Goal: Obtain resource: Obtain resource

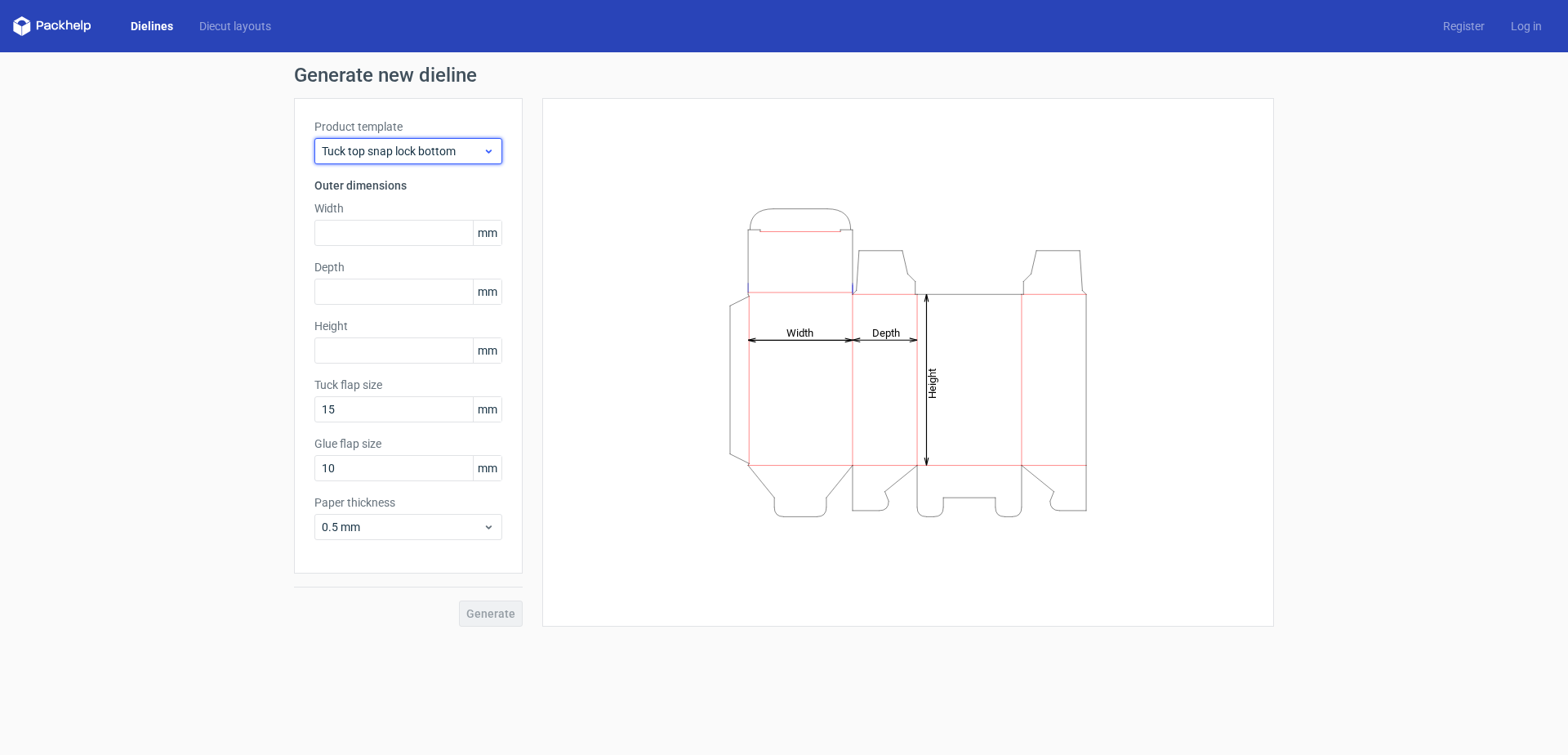
click at [440, 153] on span "Tuck top snap lock bottom" at bounding box center [402, 151] width 161 height 16
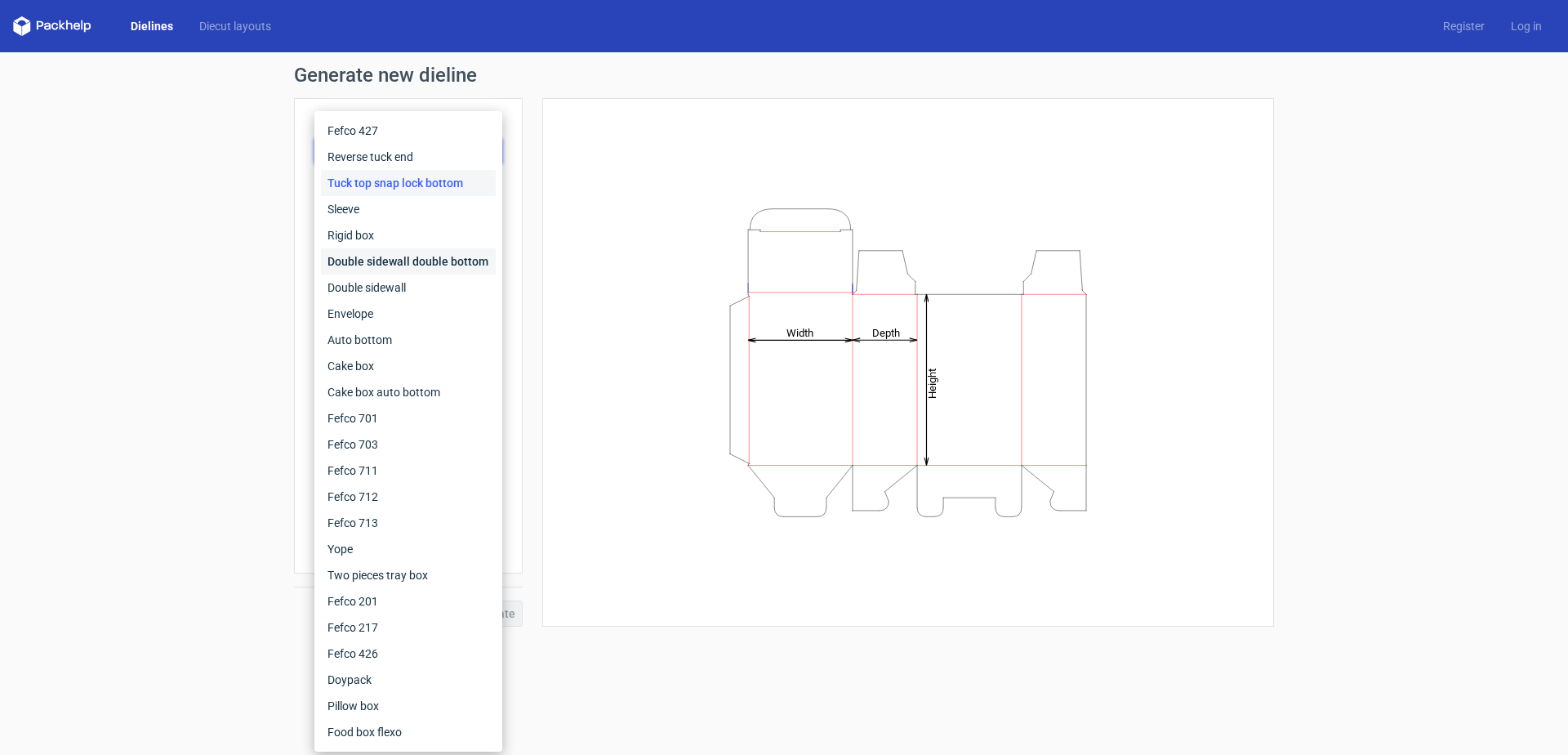
click at [410, 259] on div "Double sidewall double bottom" at bounding box center [408, 261] width 175 height 26
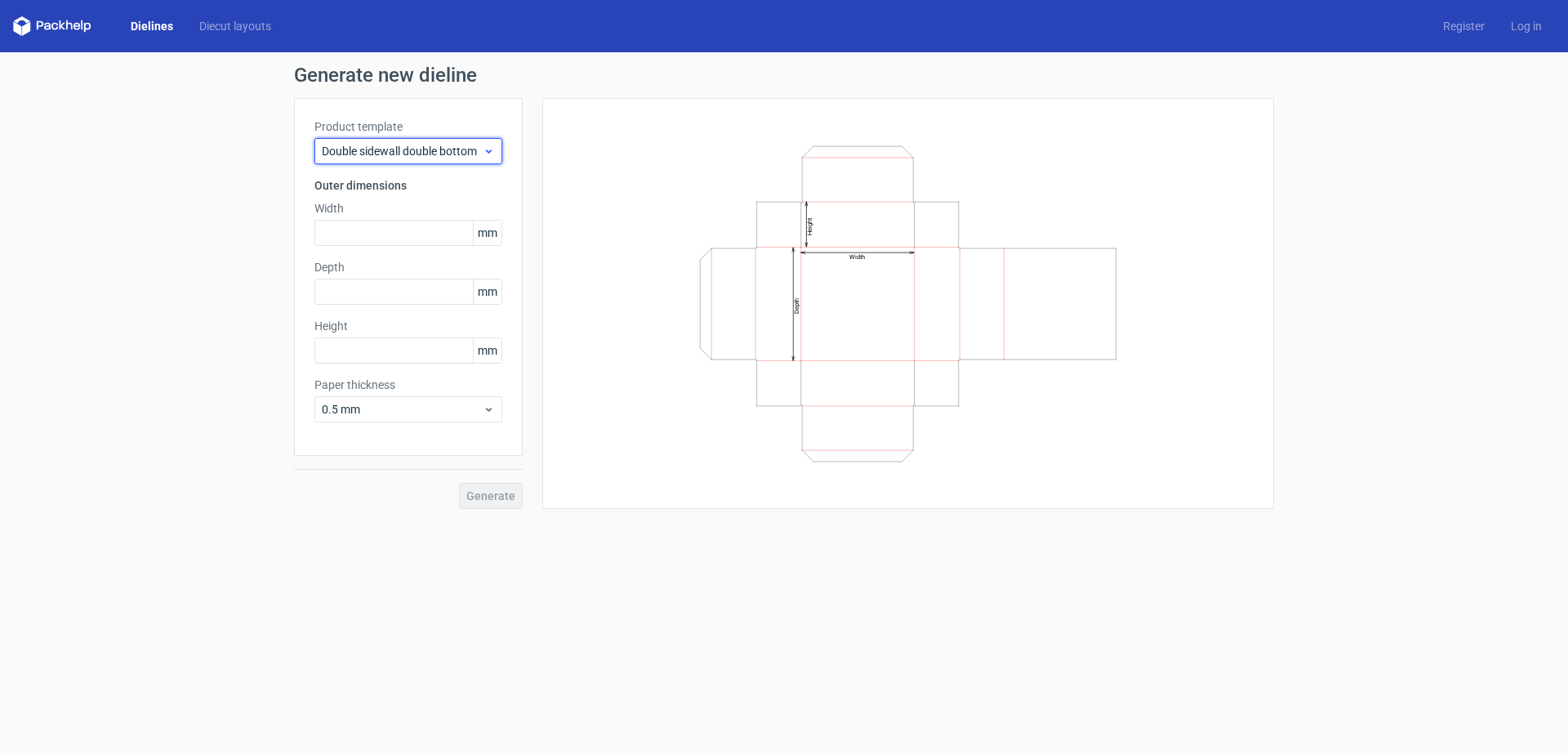
click at [417, 149] on span "Double sidewall double bottom" at bounding box center [402, 151] width 161 height 16
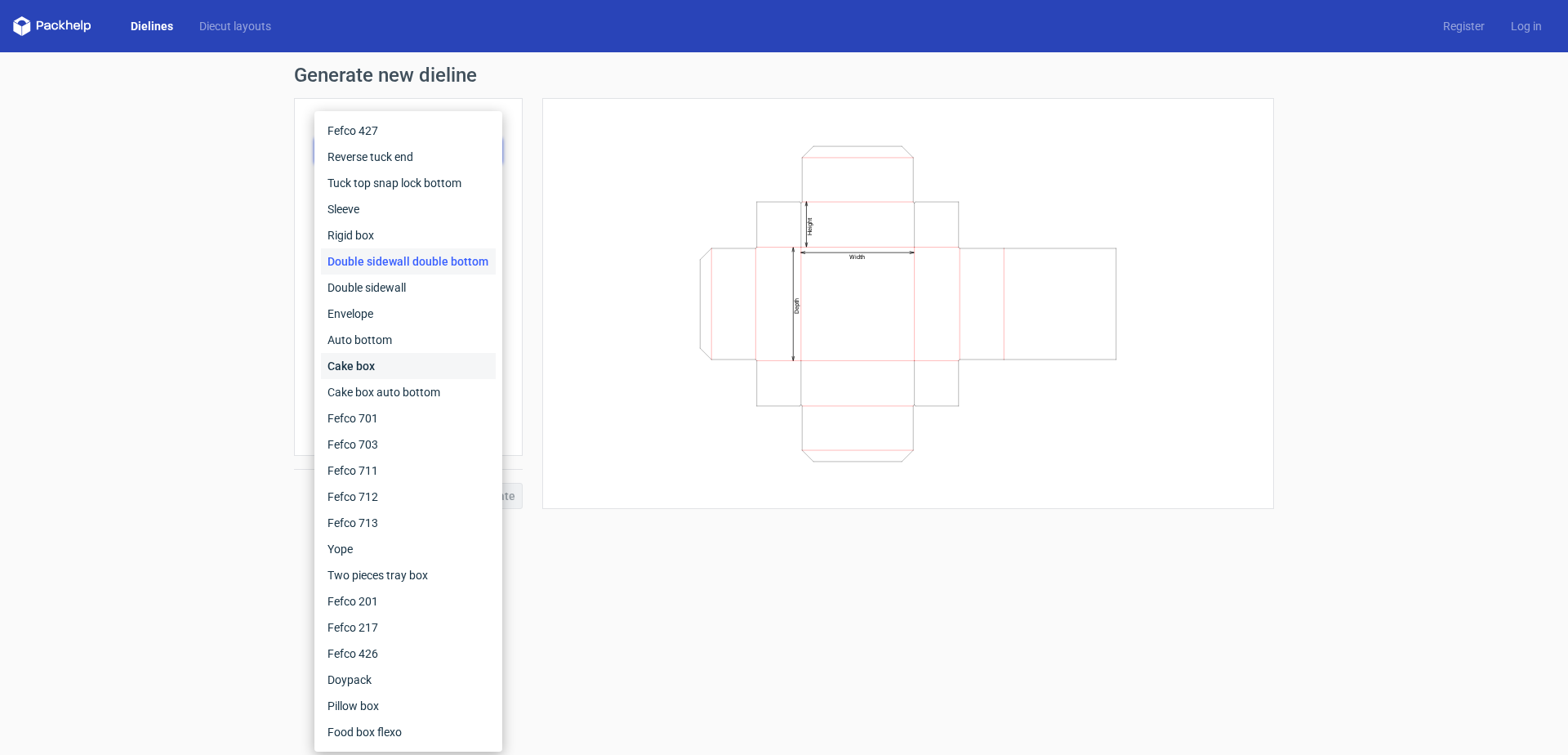
click at [377, 362] on div "Cake box" at bounding box center [408, 366] width 175 height 26
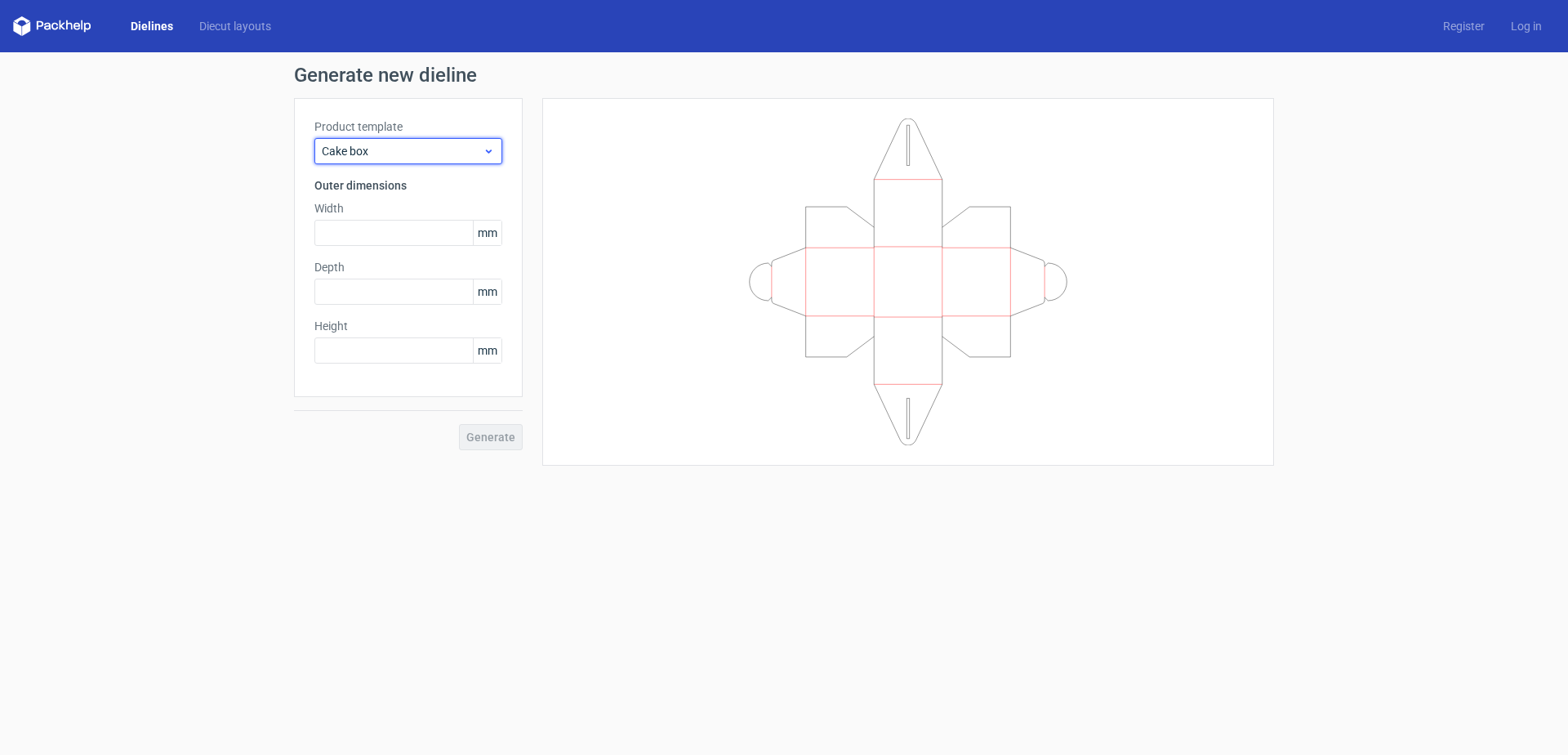
click at [422, 147] on span "Cake box" at bounding box center [402, 151] width 161 height 16
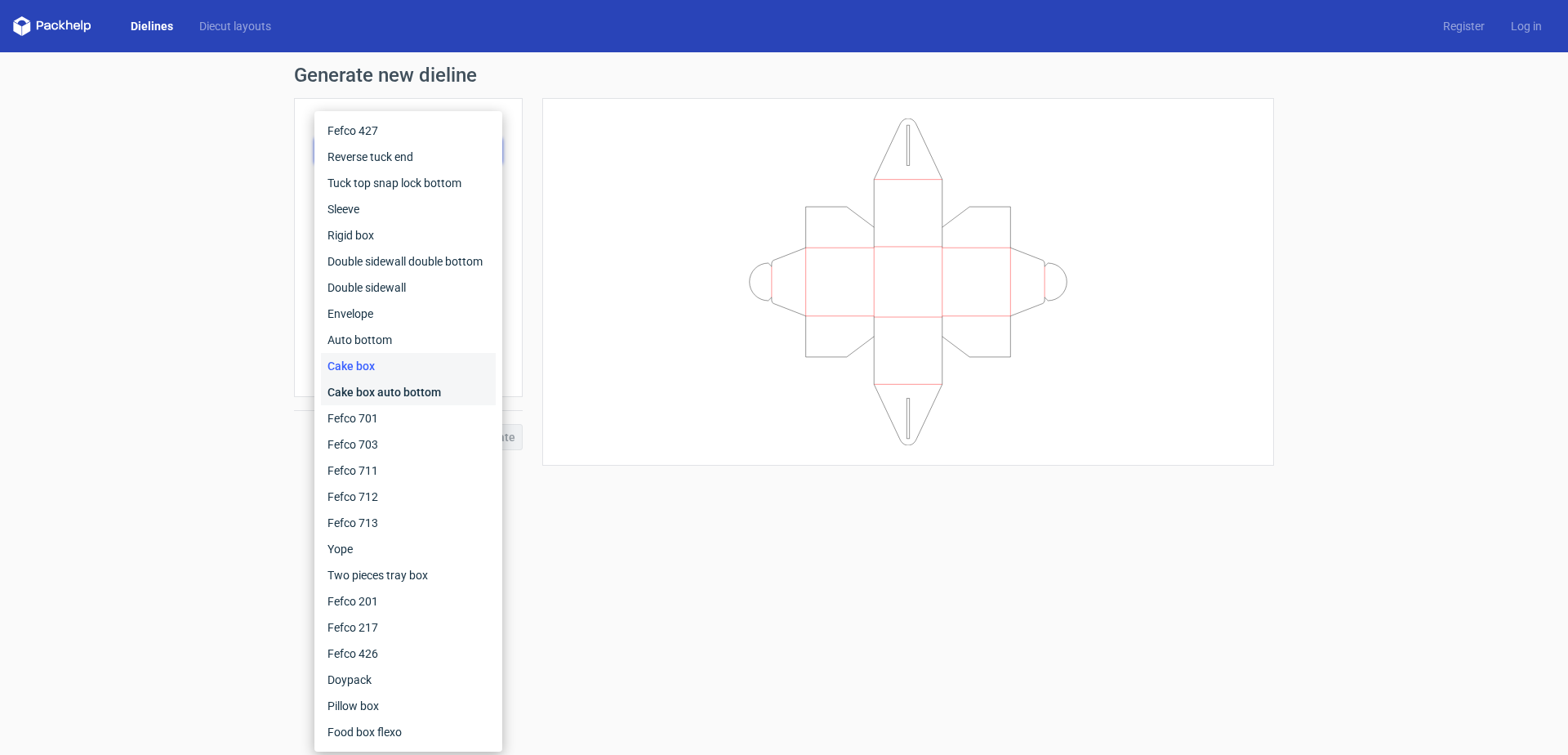
click at [409, 385] on div "Cake box auto bottom" at bounding box center [408, 392] width 175 height 26
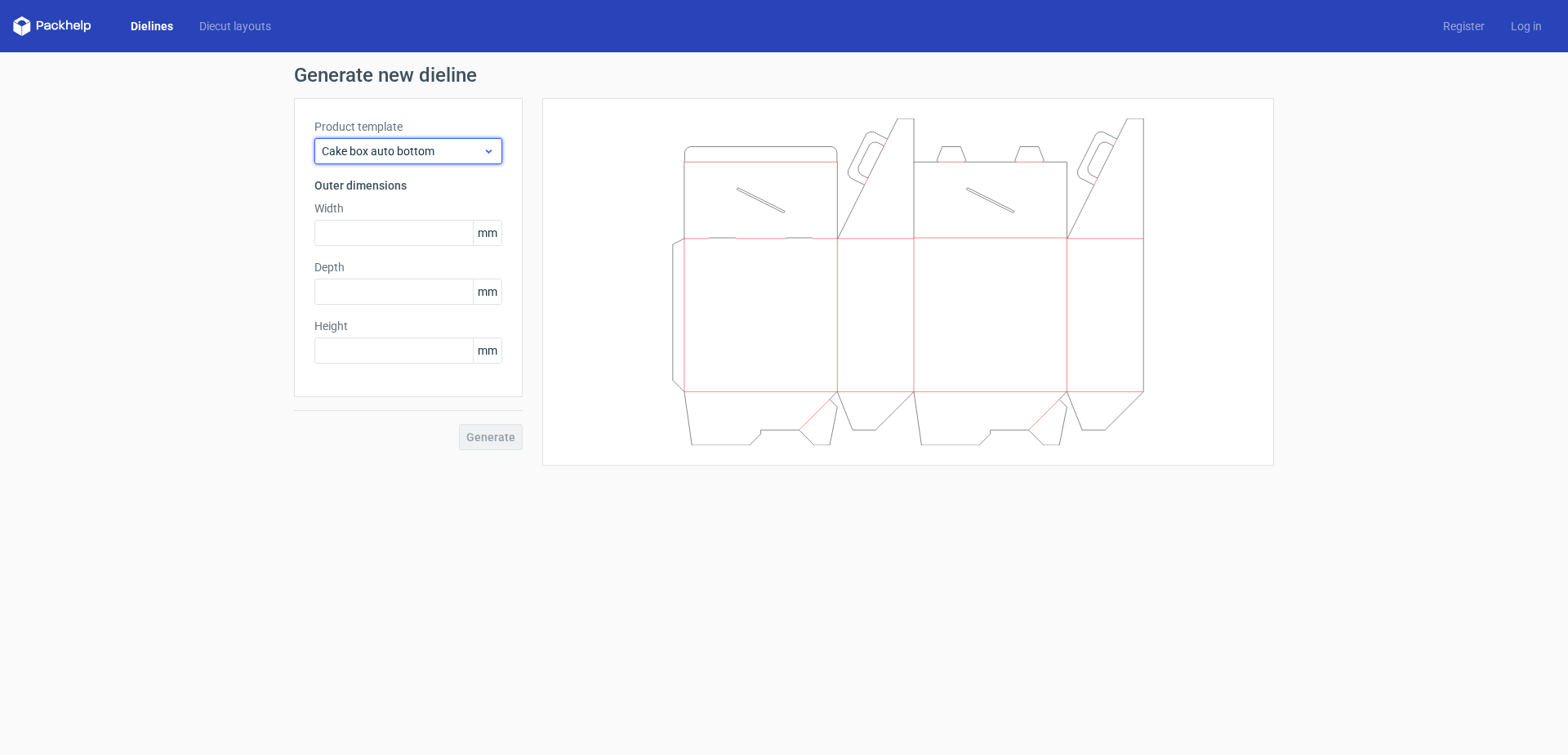
click at [419, 147] on span "Cake box auto bottom" at bounding box center [402, 151] width 161 height 16
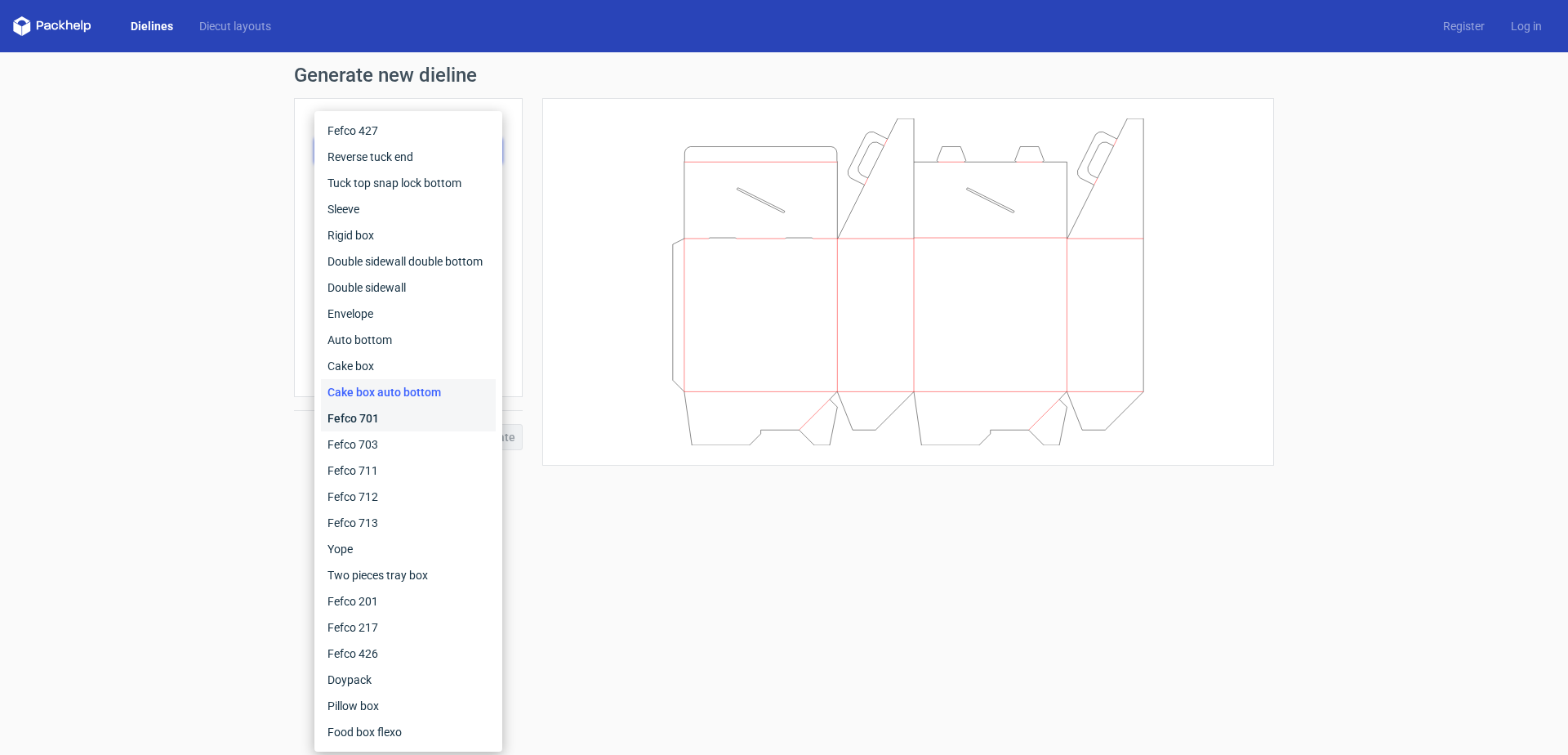
click at [411, 418] on div "Fefco 701" at bounding box center [408, 418] width 175 height 26
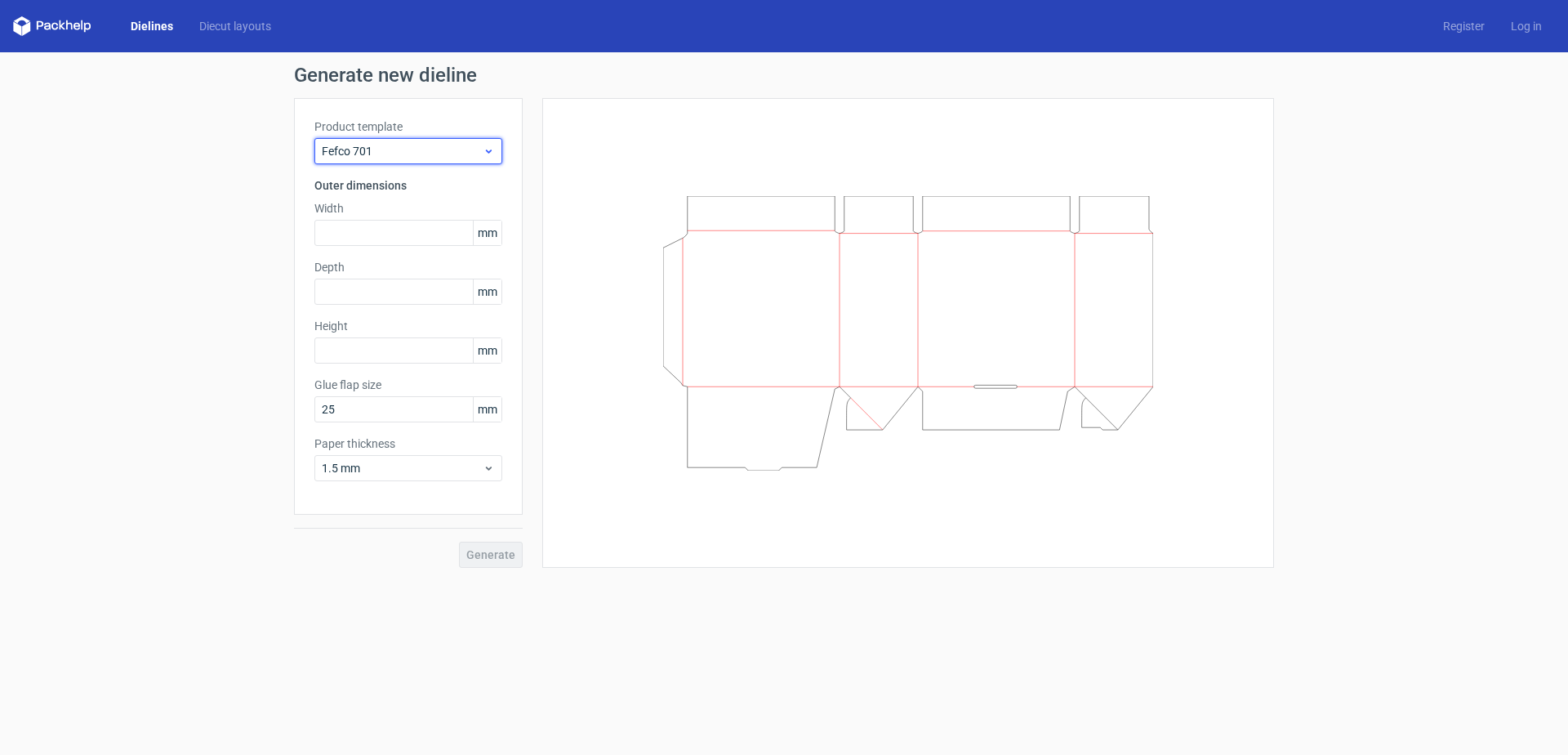
click at [383, 152] on span "Fefco 701" at bounding box center [402, 151] width 161 height 16
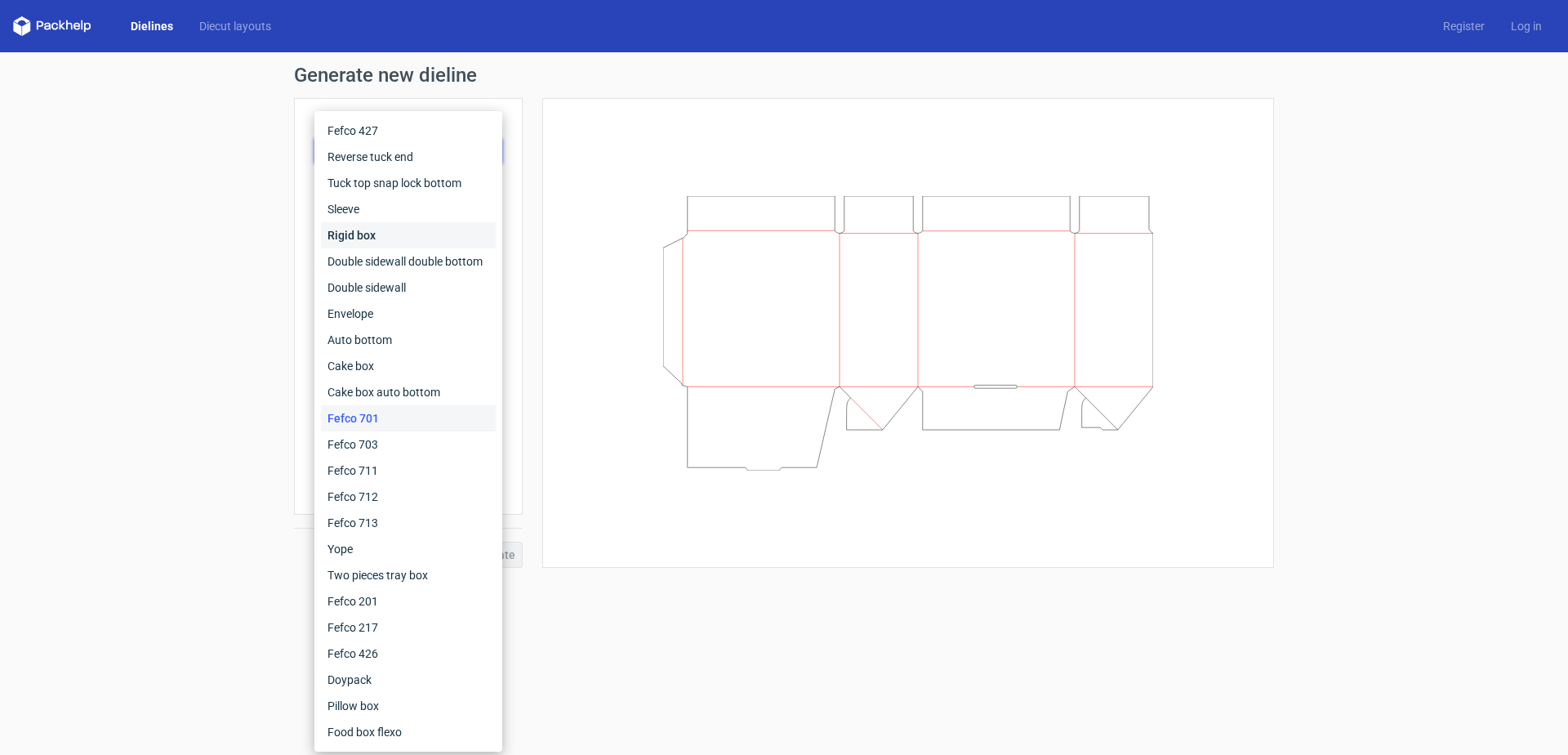
click at [389, 237] on div "Rigid box" at bounding box center [408, 235] width 175 height 26
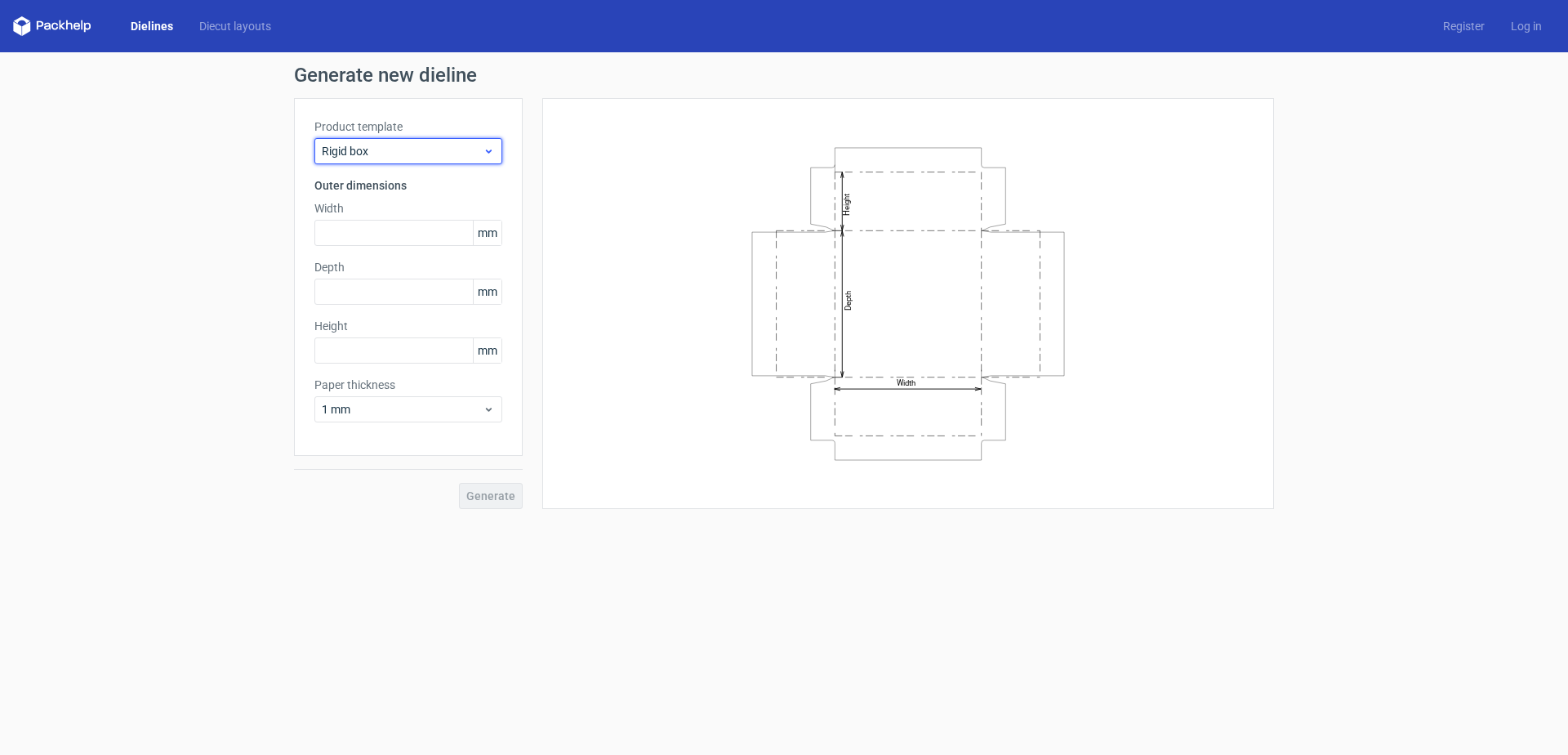
click at [432, 155] on span "Rigid box" at bounding box center [402, 151] width 161 height 16
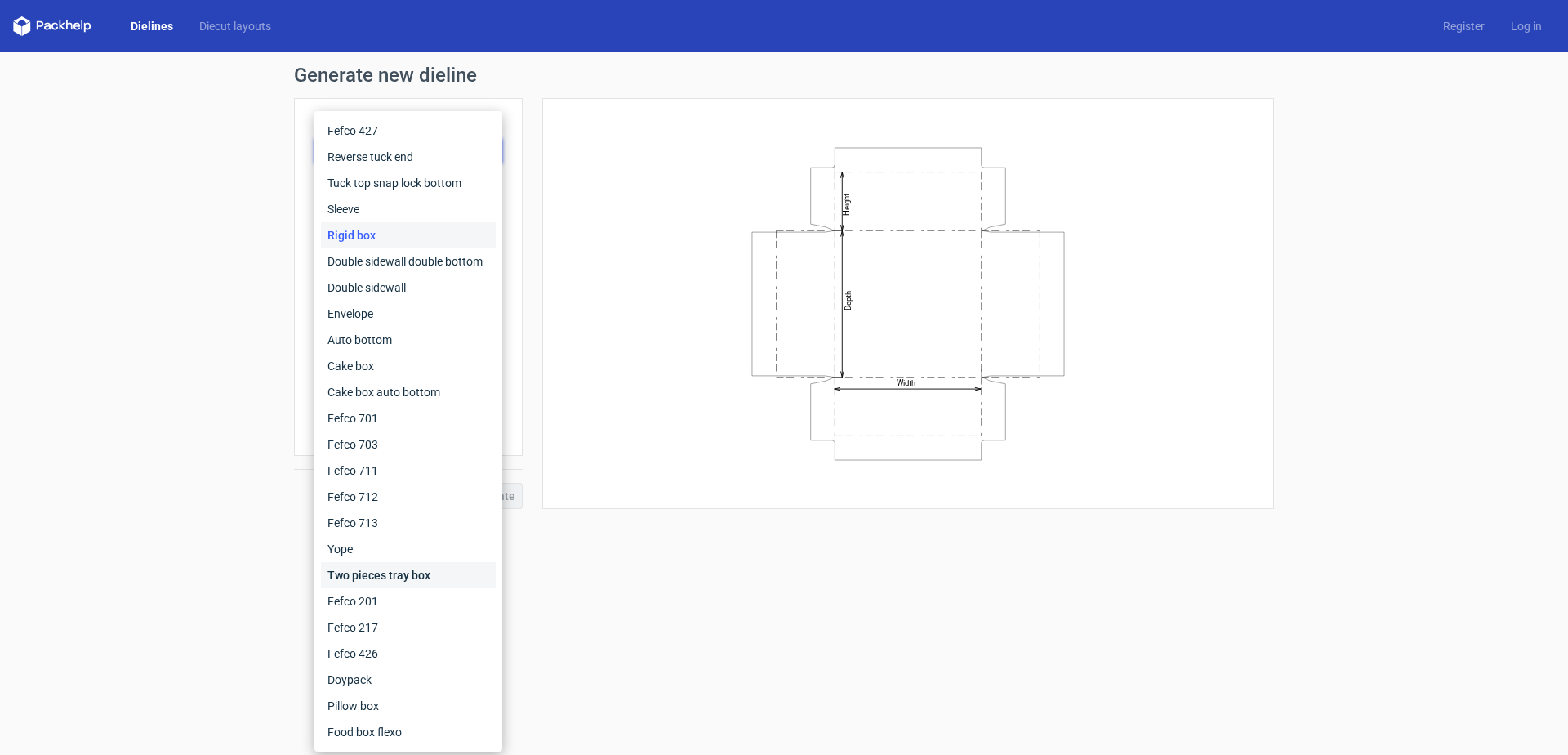
click at [442, 569] on div "Two pieces tray box" at bounding box center [408, 575] width 175 height 26
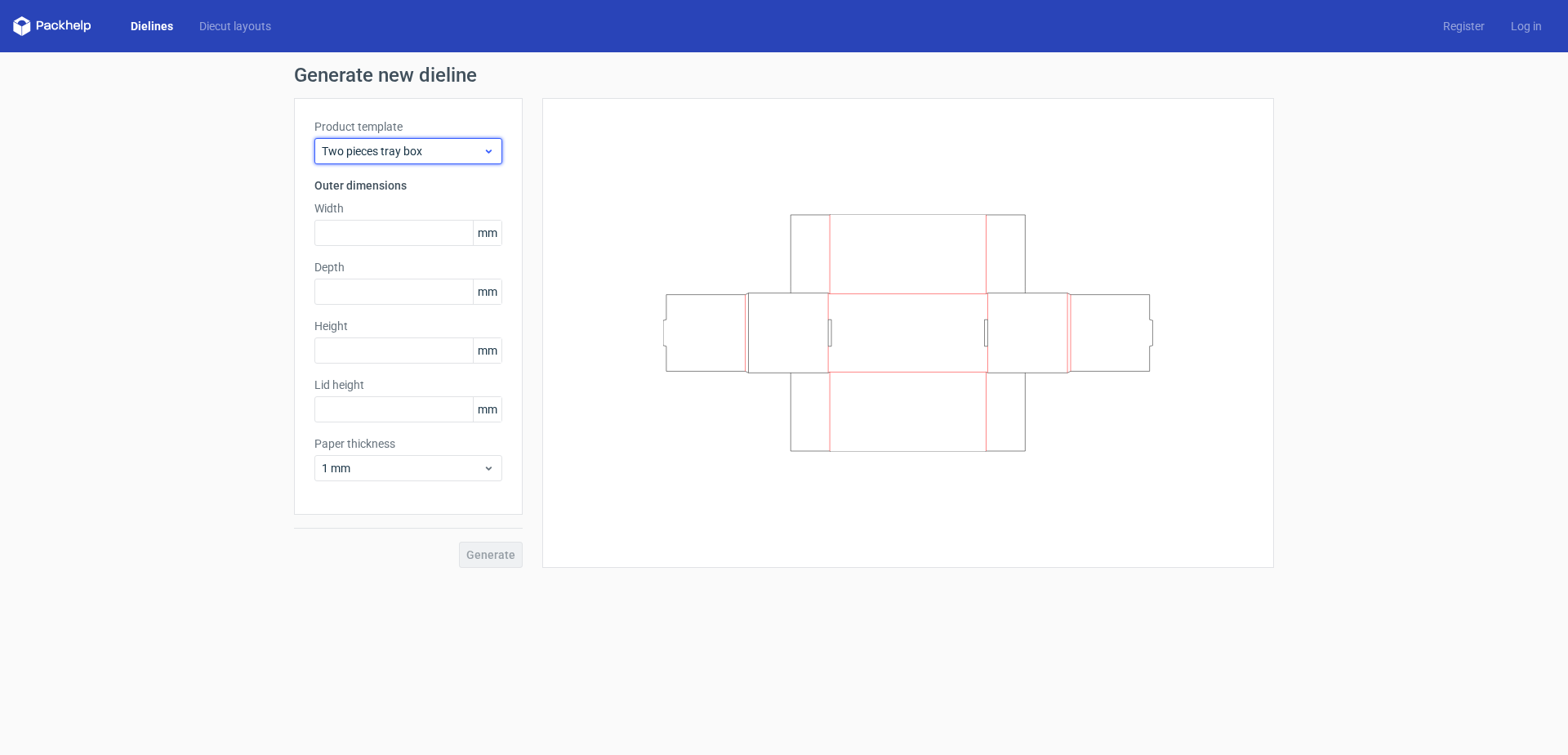
click at [425, 153] on span "Two pieces tray box" at bounding box center [402, 151] width 161 height 16
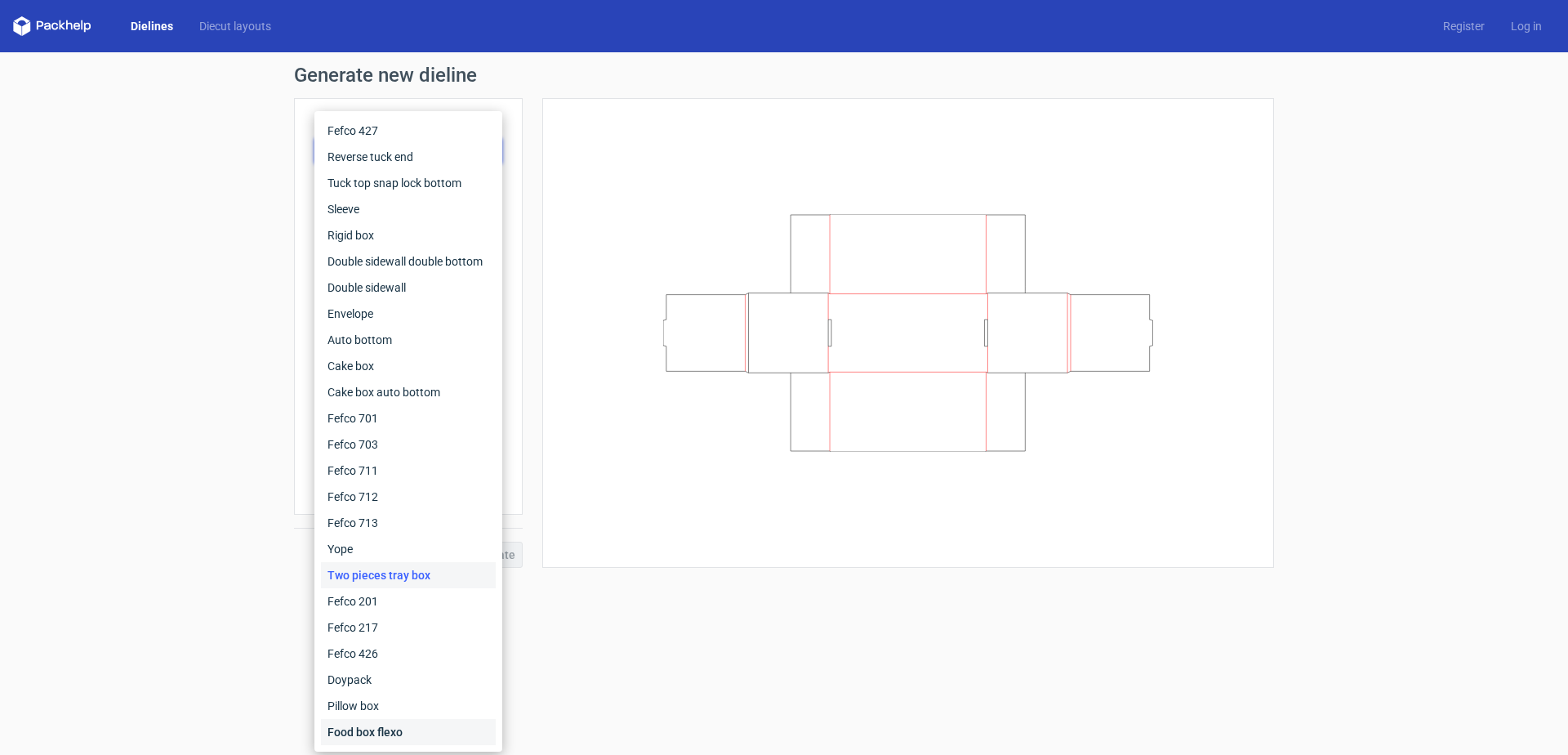
click at [400, 732] on div "Food box flexo" at bounding box center [408, 732] width 175 height 26
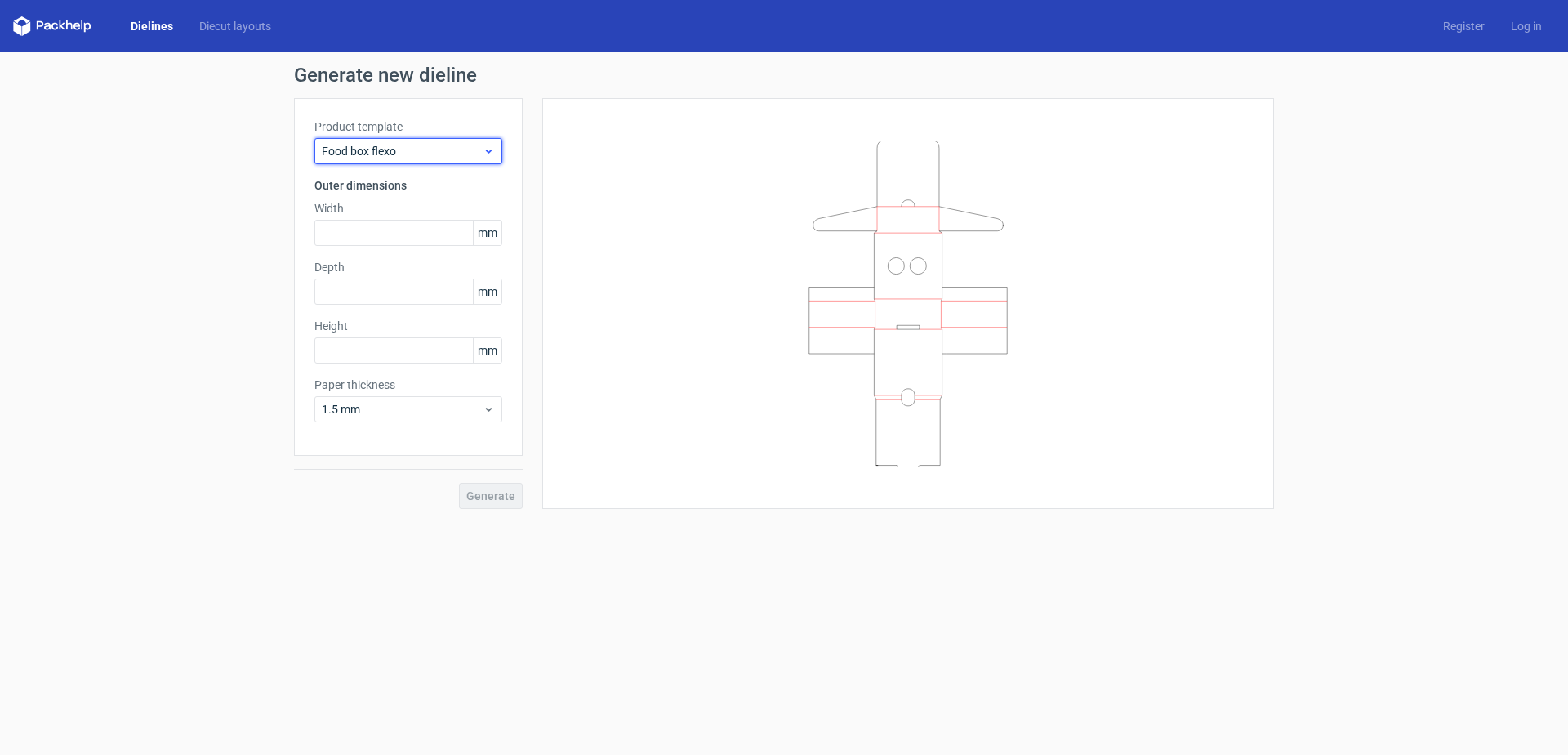
click at [444, 153] on span "Food box flexo" at bounding box center [402, 151] width 161 height 16
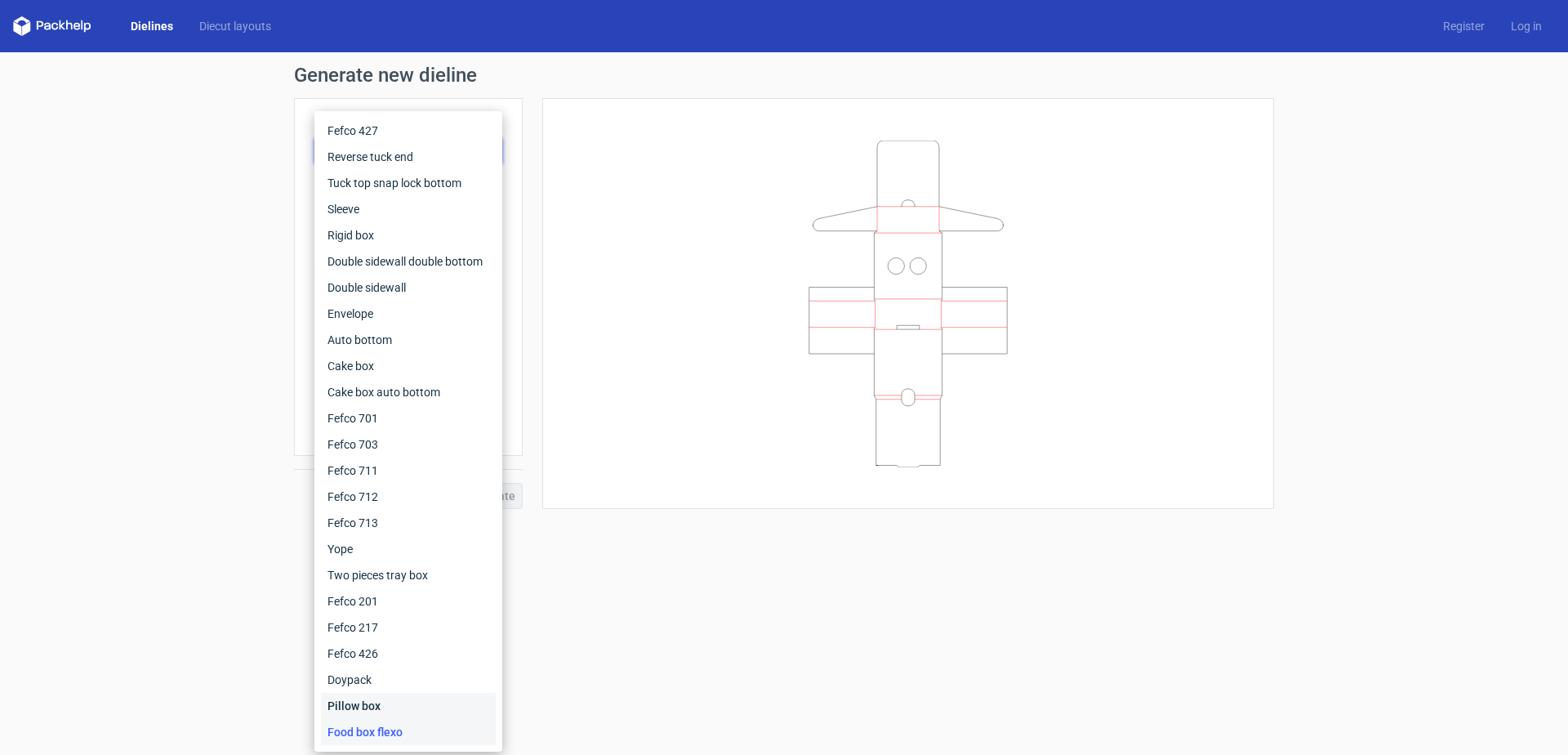
click at [349, 705] on div "Pillow box" at bounding box center [408, 706] width 175 height 26
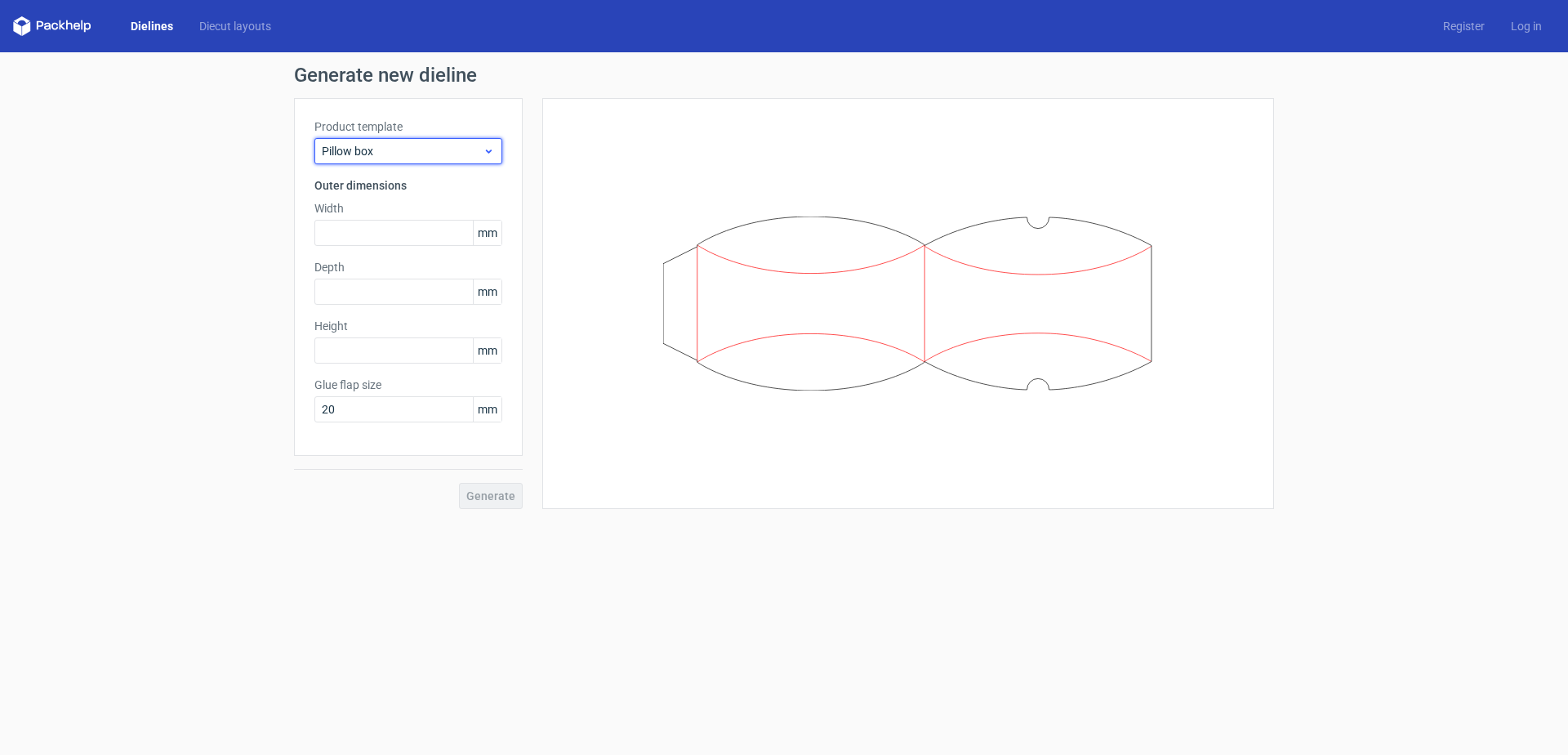
click at [461, 147] on span "Pillow box" at bounding box center [402, 151] width 161 height 16
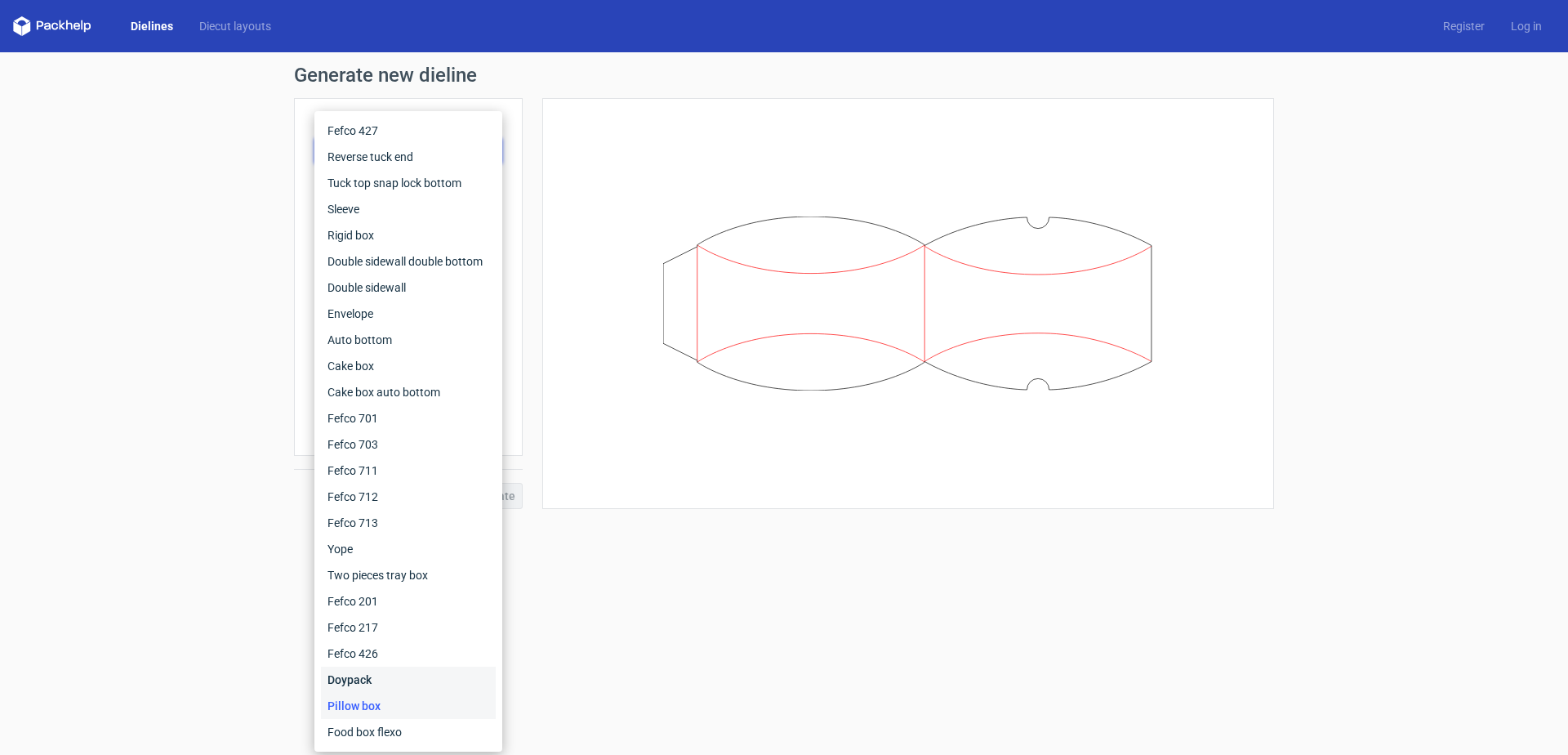
click at [389, 679] on div "Doypack" at bounding box center [408, 679] width 175 height 26
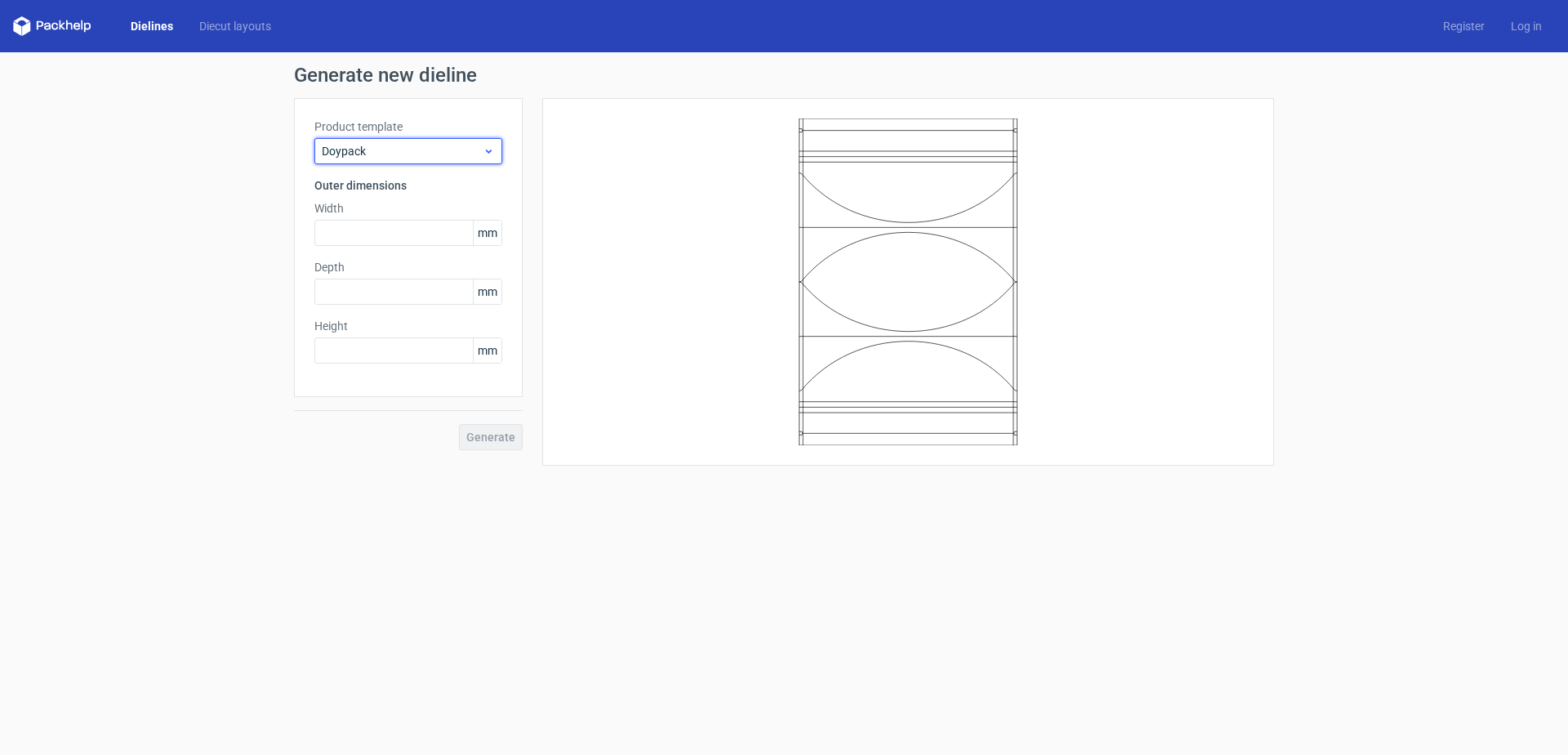
click at [439, 148] on span "Doypack" at bounding box center [402, 151] width 161 height 16
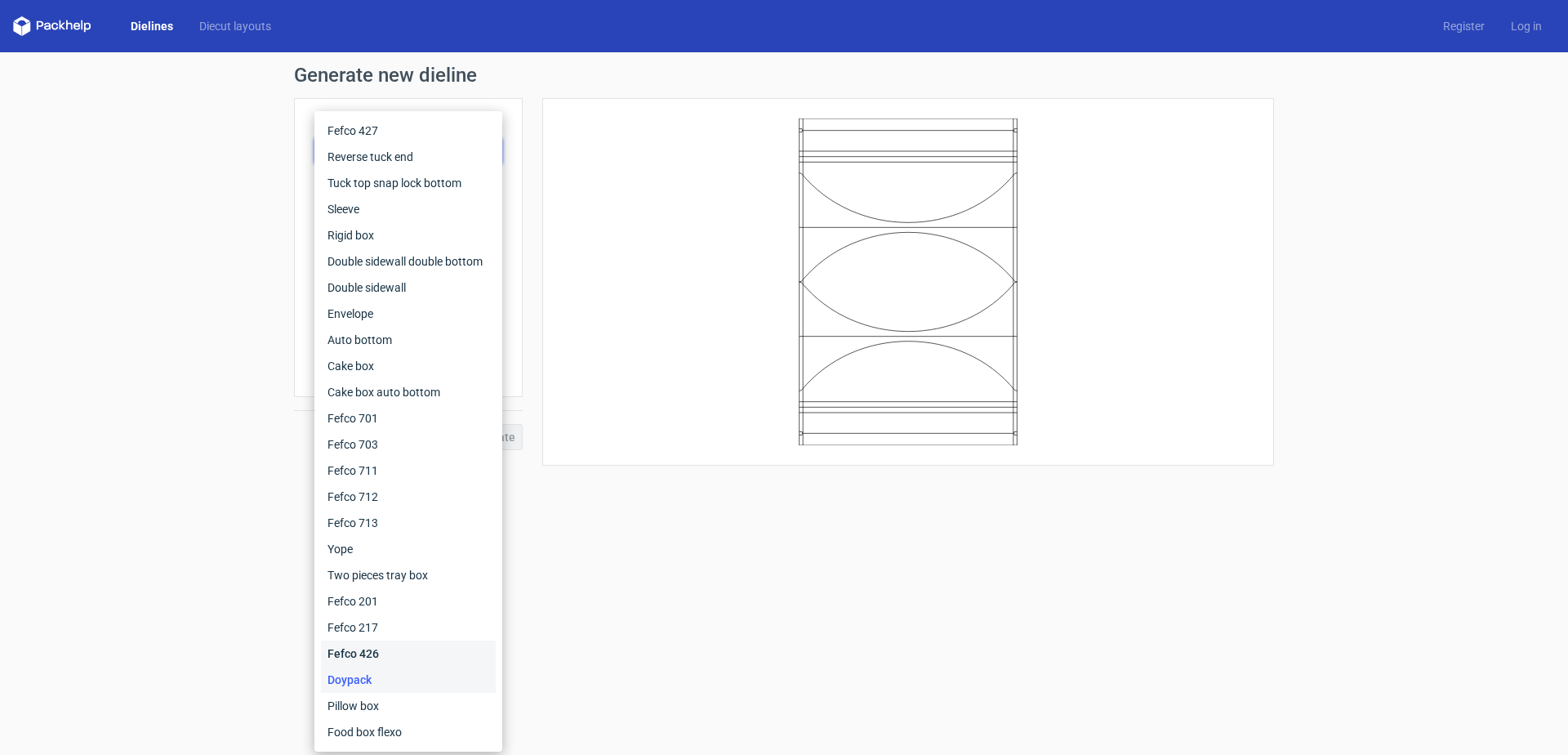
click at [390, 655] on div "Fefco 426" at bounding box center [408, 654] width 175 height 26
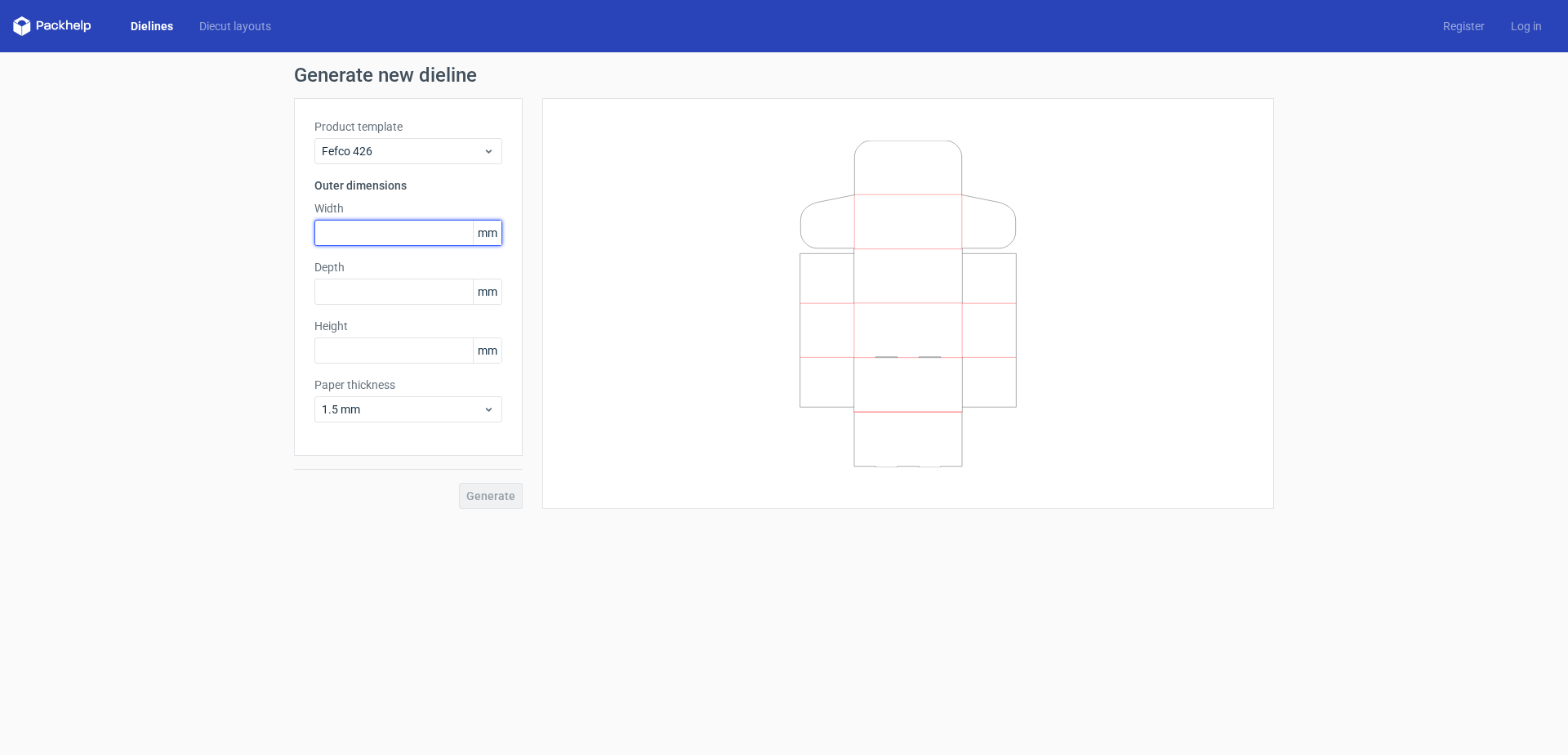
click at [391, 228] on input "text" at bounding box center [408, 233] width 187 height 26
type input "140"
click at [399, 300] on input "text" at bounding box center [408, 291] width 187 height 26
drag, startPoint x: 378, startPoint y: 296, endPoint x: 268, endPoint y: 299, distance: 110.0
click at [268, 299] on div "Generate new dieline Product template Fefco 426 Outer dimensions Width 140 mm D…" at bounding box center [784, 286] width 1568 height 470
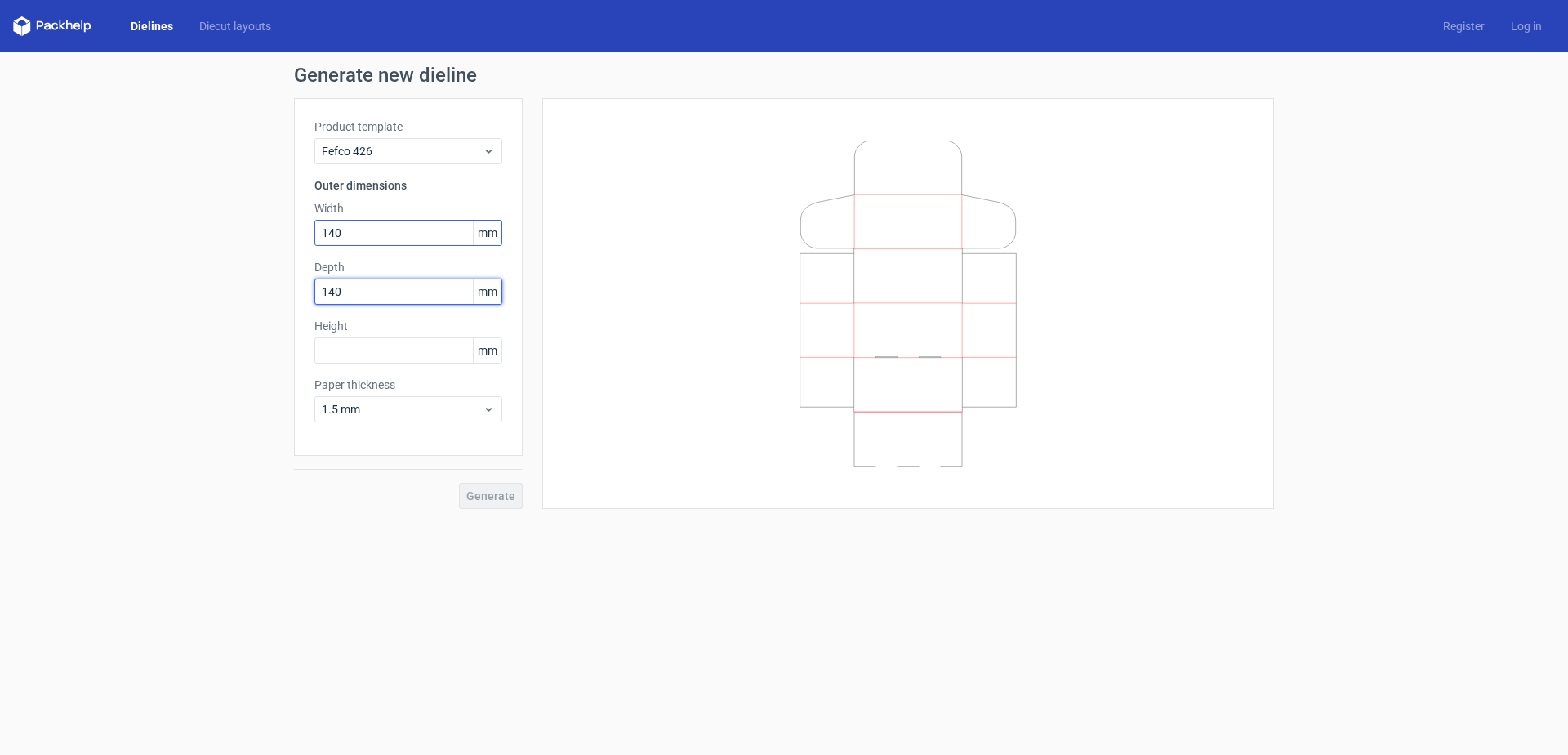
type input "140"
drag, startPoint x: 365, startPoint y: 233, endPoint x: 204, endPoint y: 232, distance: 161.0
click at [204, 232] on div "Generate new dieline Product template Fefco 426 Outer dimensions Width 140 mm D…" at bounding box center [784, 286] width 1568 height 470
type input "290"
drag, startPoint x: 399, startPoint y: 297, endPoint x: 169, endPoint y: 308, distance: 230.3
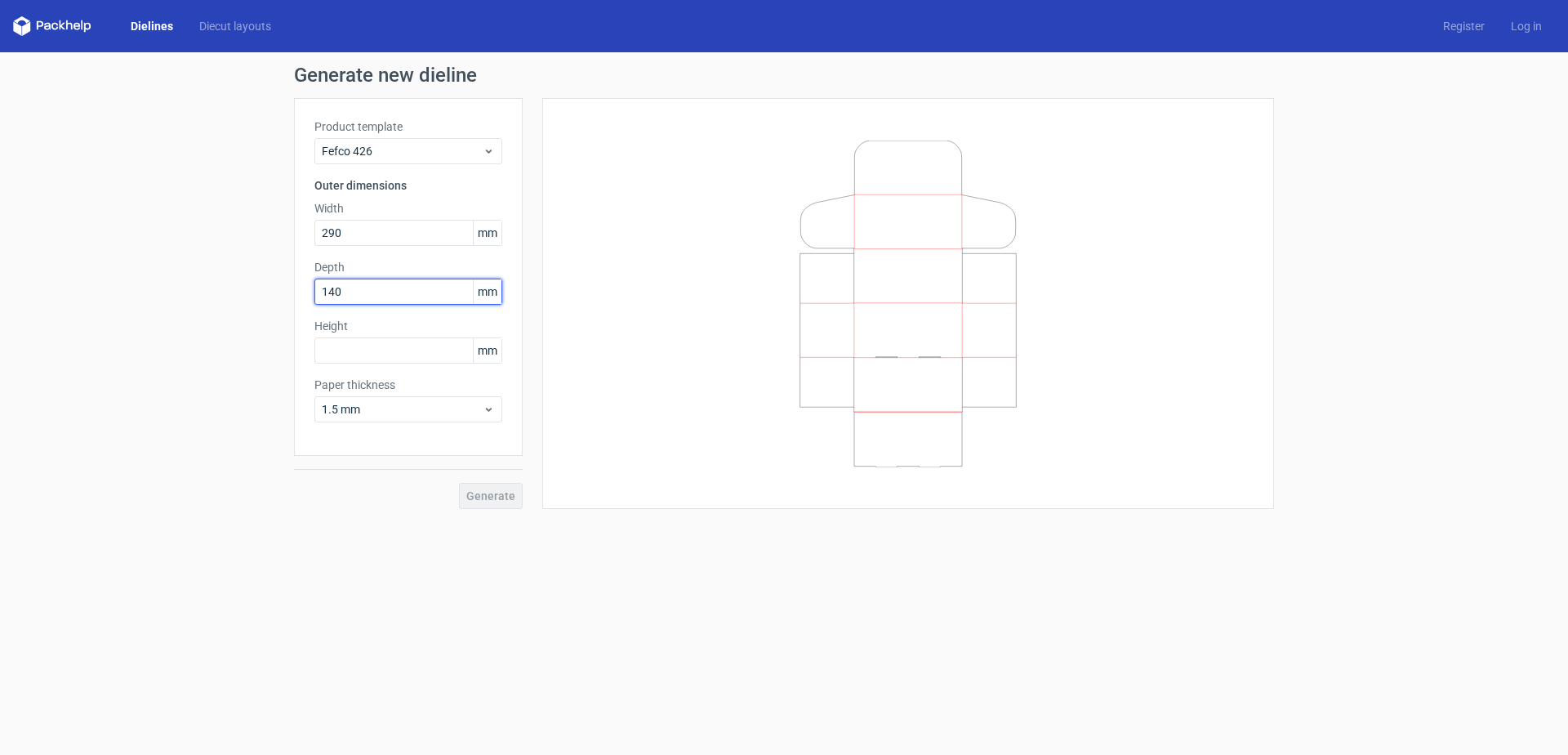
click at [169, 308] on div "Generate new dieline Product template Fefco 426 Outer dimensions Width 290 mm D…" at bounding box center [784, 286] width 1568 height 470
type input "30"
click at [370, 349] on input "text" at bounding box center [408, 350] width 187 height 26
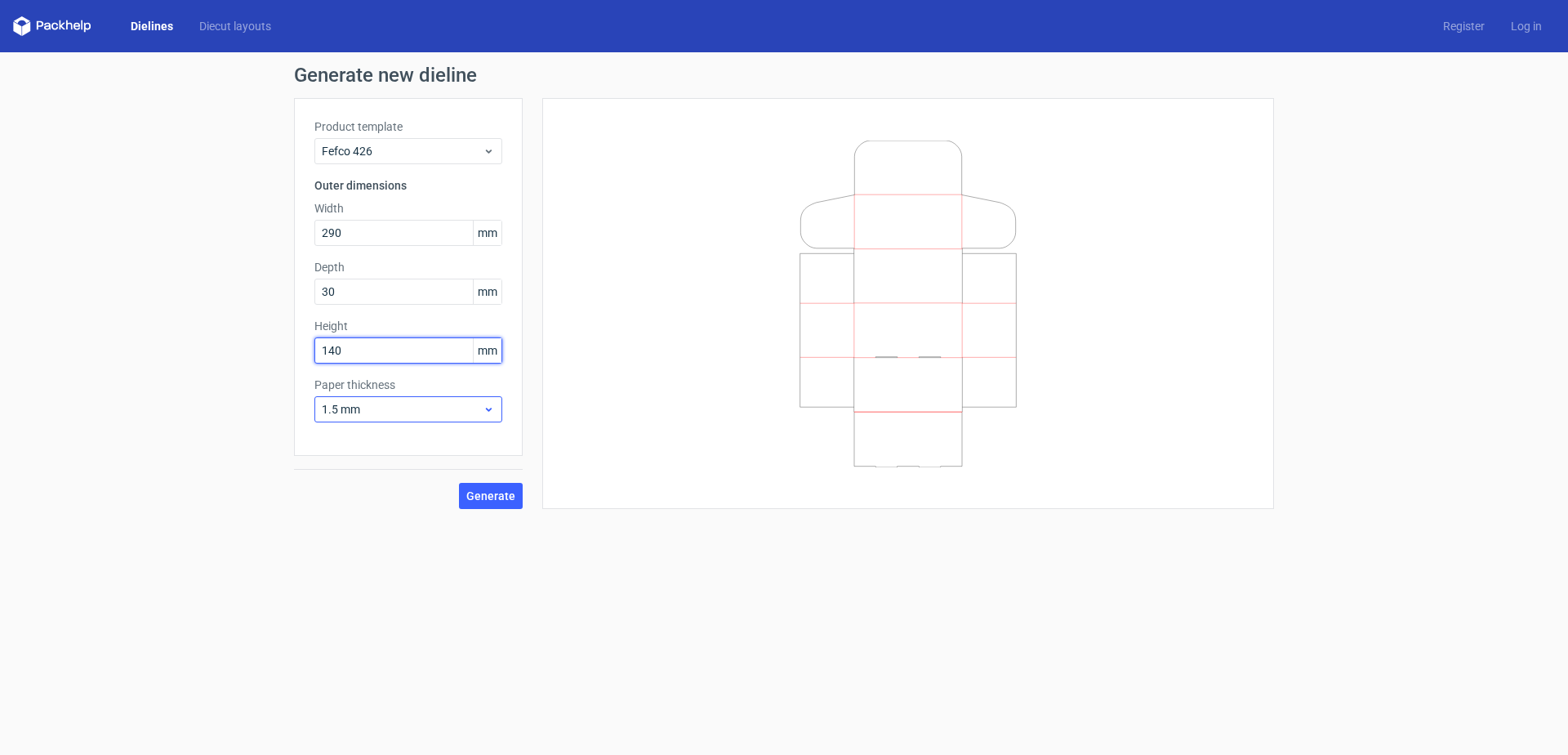
type input "140"
click at [486, 409] on use at bounding box center [488, 409] width 6 height 4
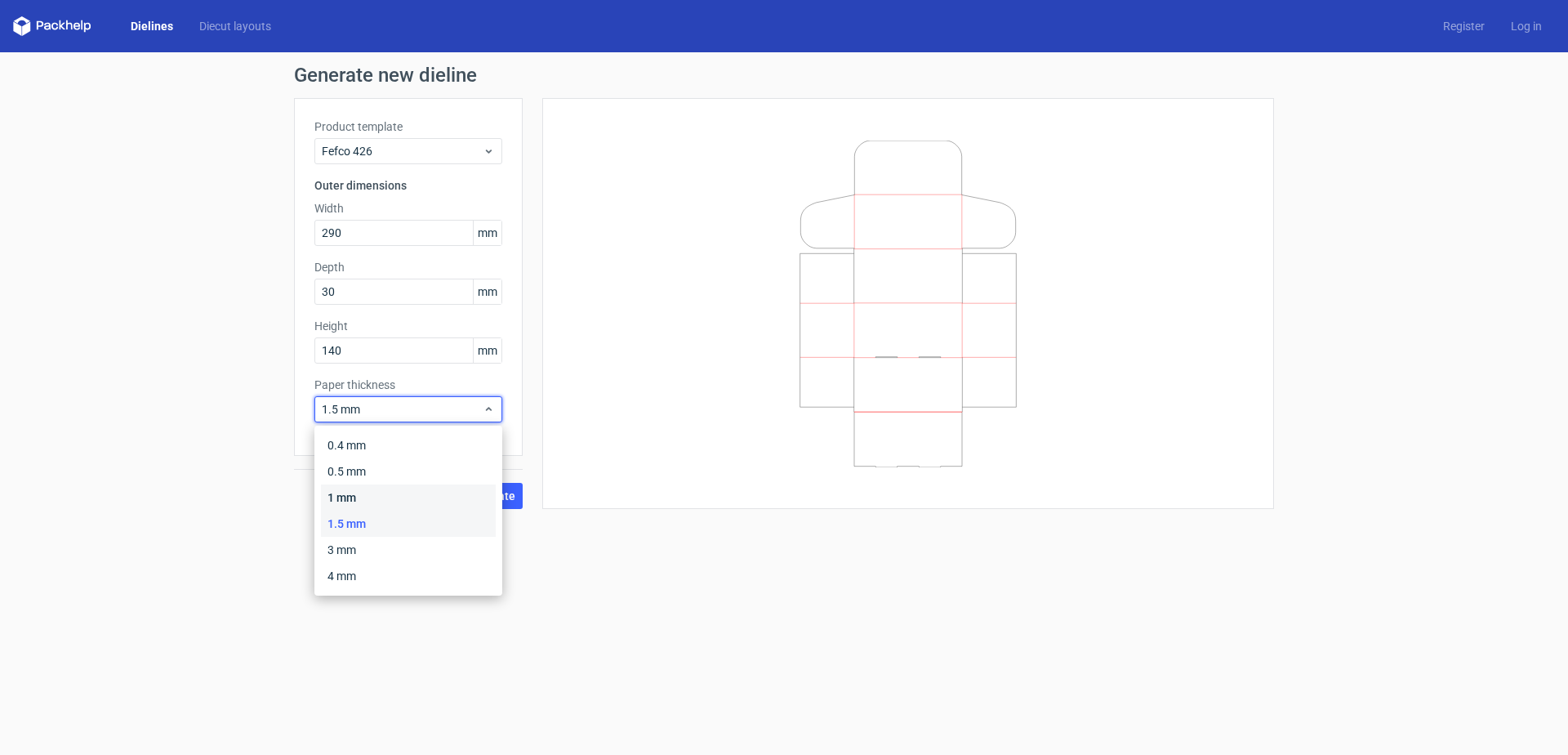
click at [427, 492] on div "1 mm" at bounding box center [408, 497] width 175 height 26
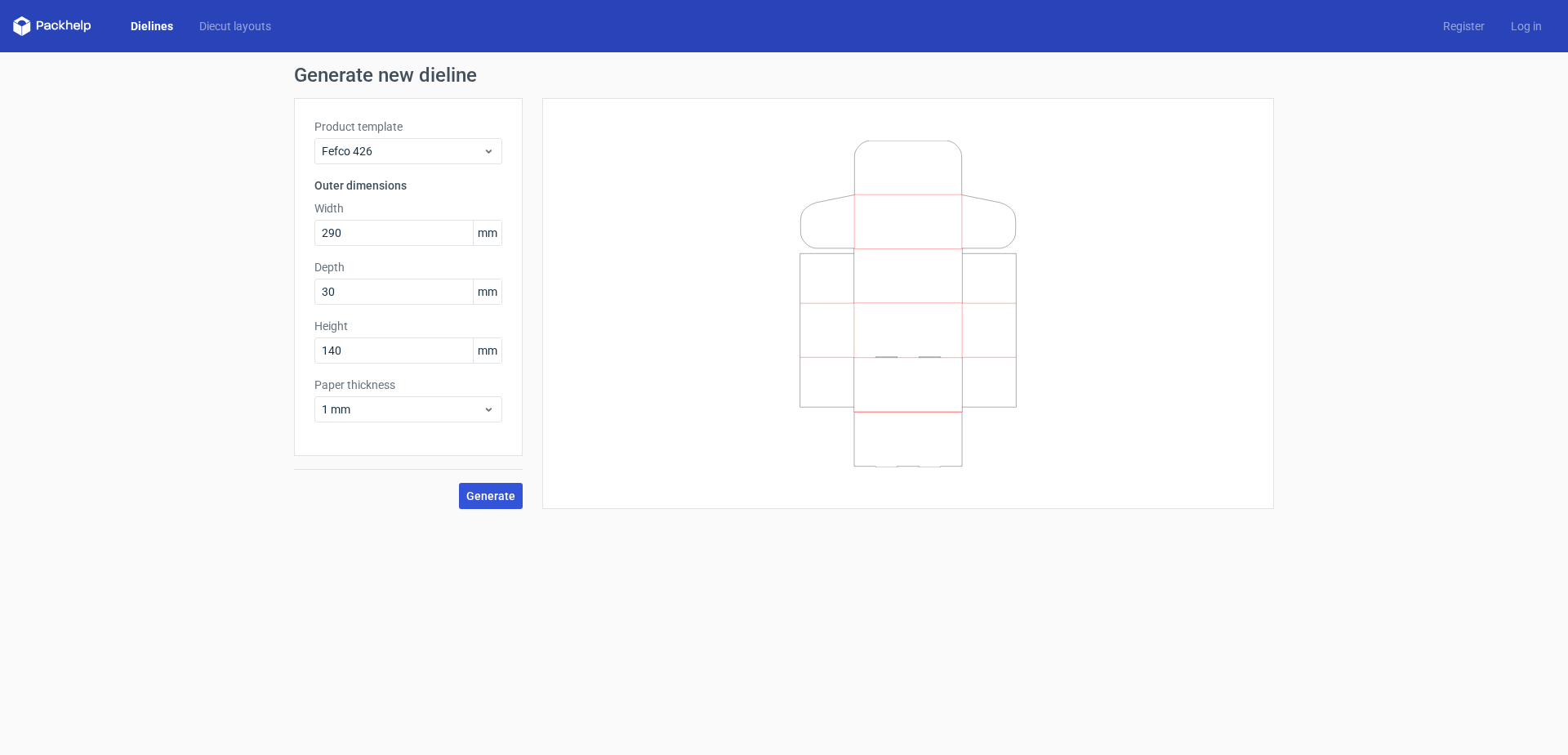
click at [497, 497] on span "Generate" at bounding box center [491, 495] width 49 height 11
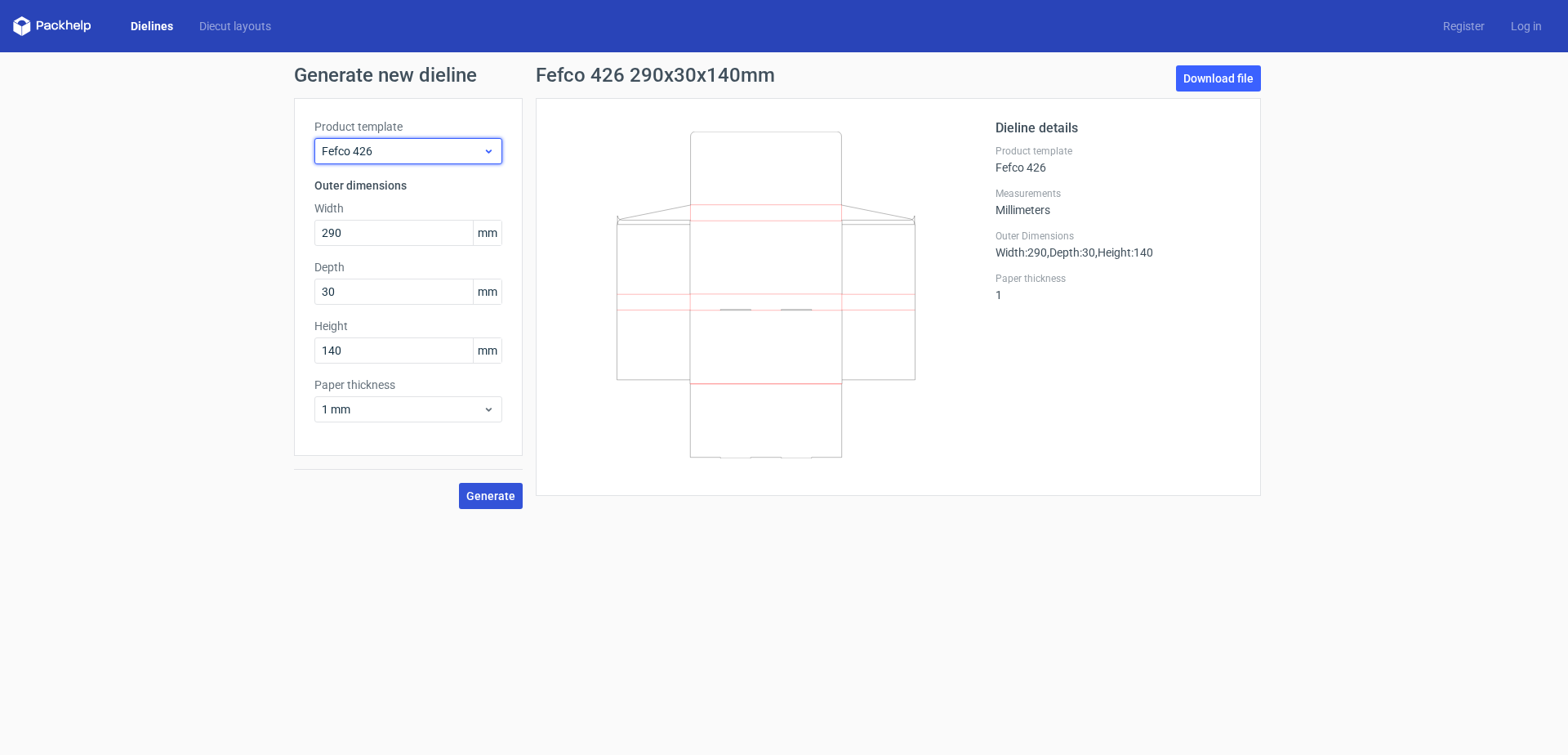
click at [463, 146] on span "Fefco 426" at bounding box center [402, 151] width 161 height 16
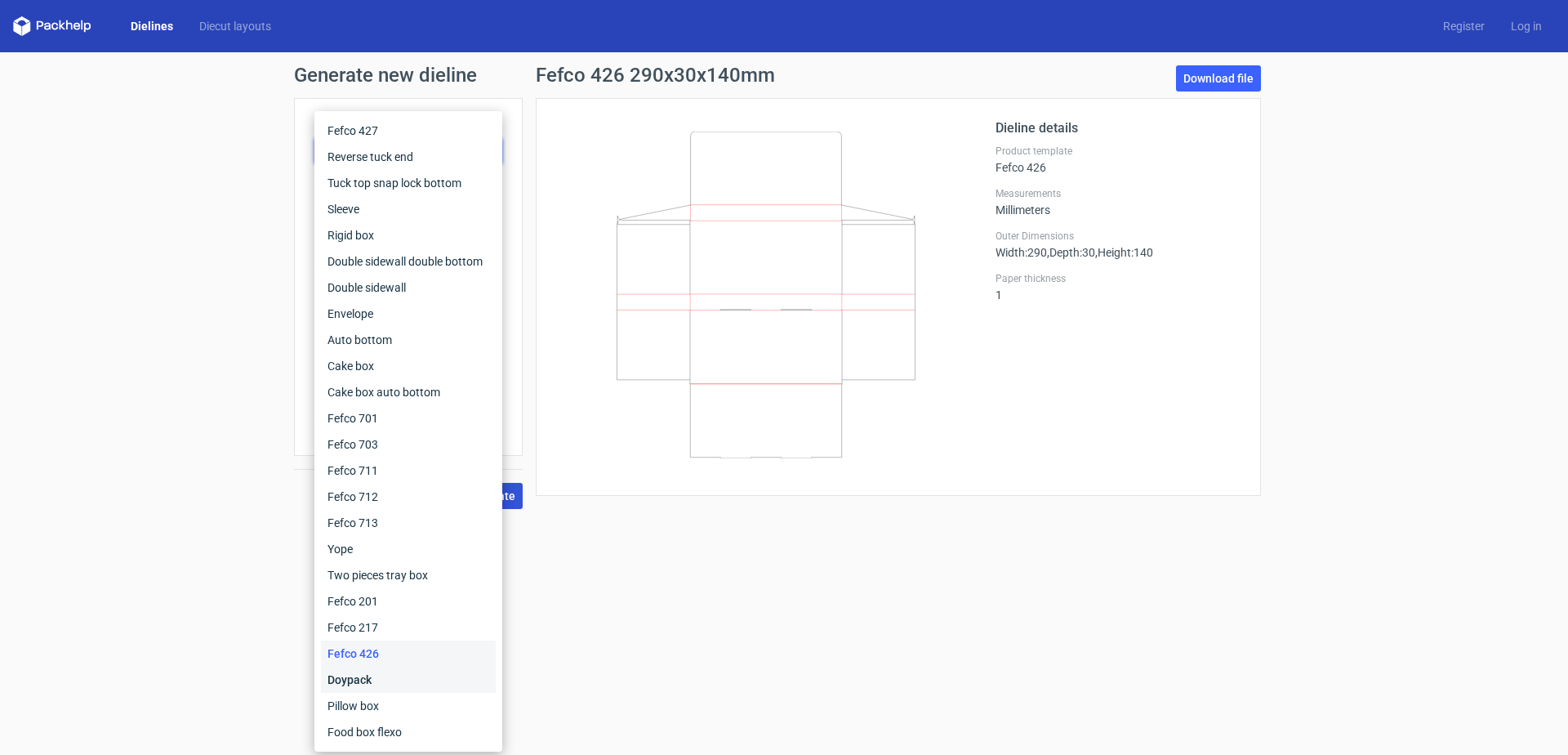
click at [391, 677] on div "Doypack" at bounding box center [408, 679] width 175 height 26
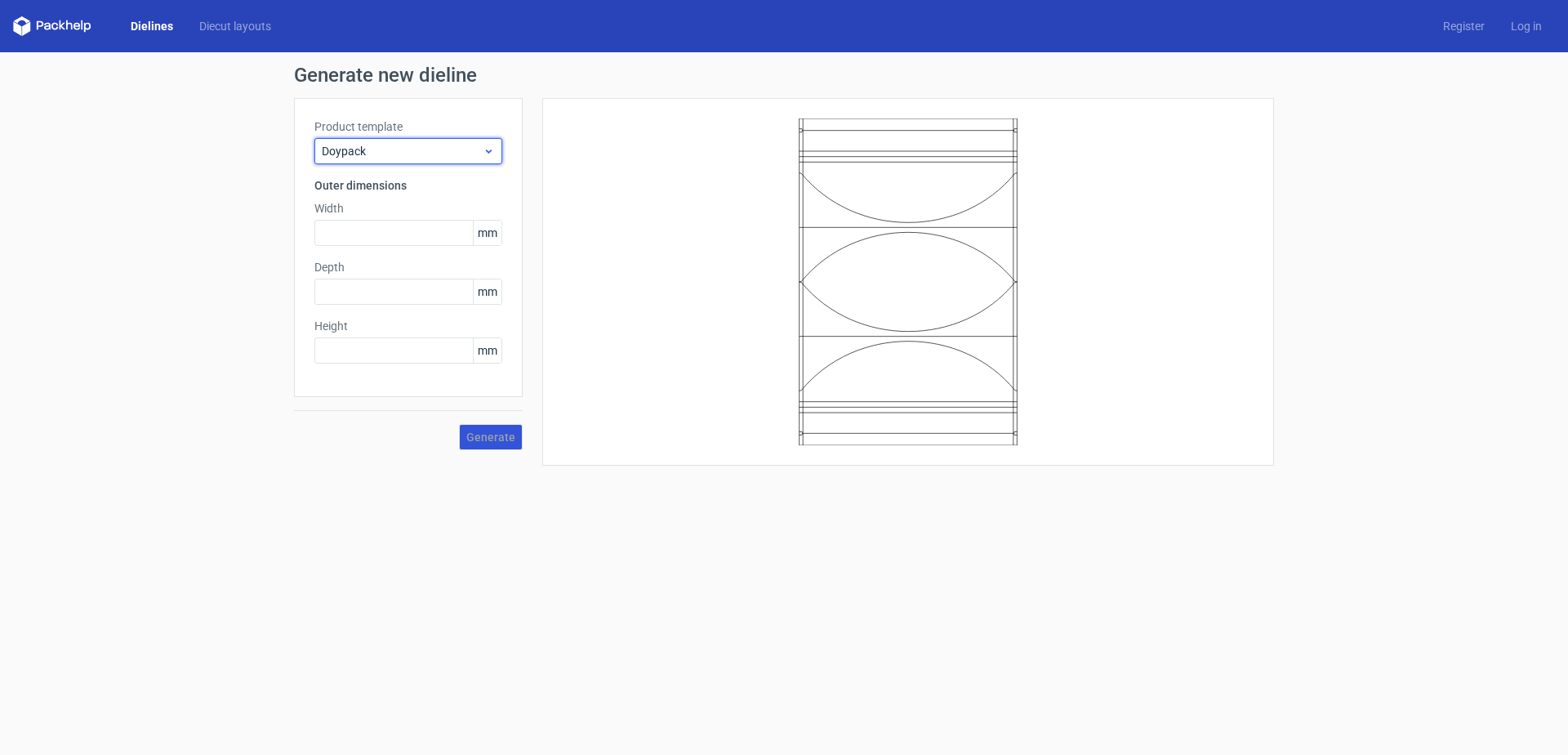
click at [427, 148] on span "Doypack" at bounding box center [402, 151] width 161 height 16
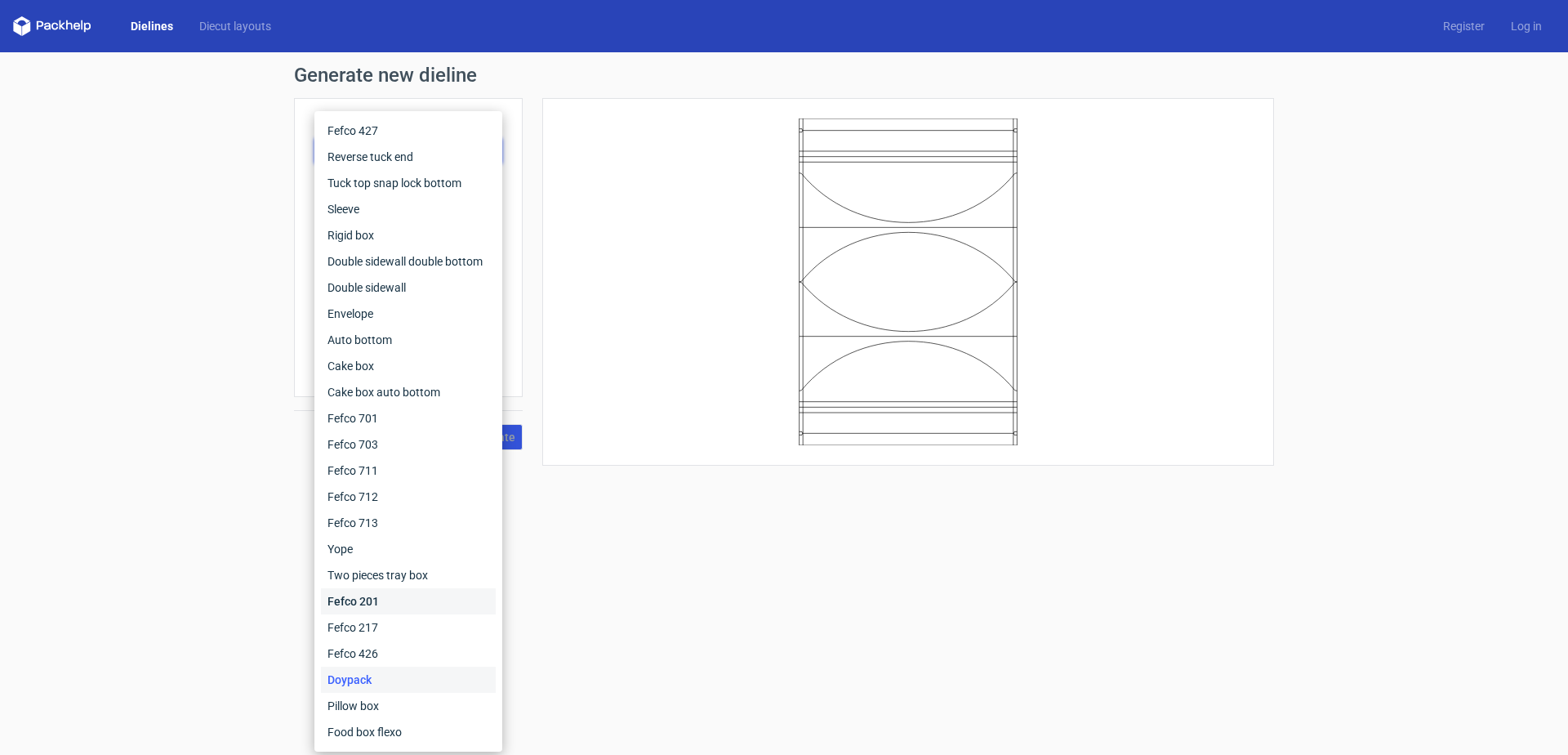
click at [376, 598] on div "Fefco 201" at bounding box center [408, 601] width 175 height 26
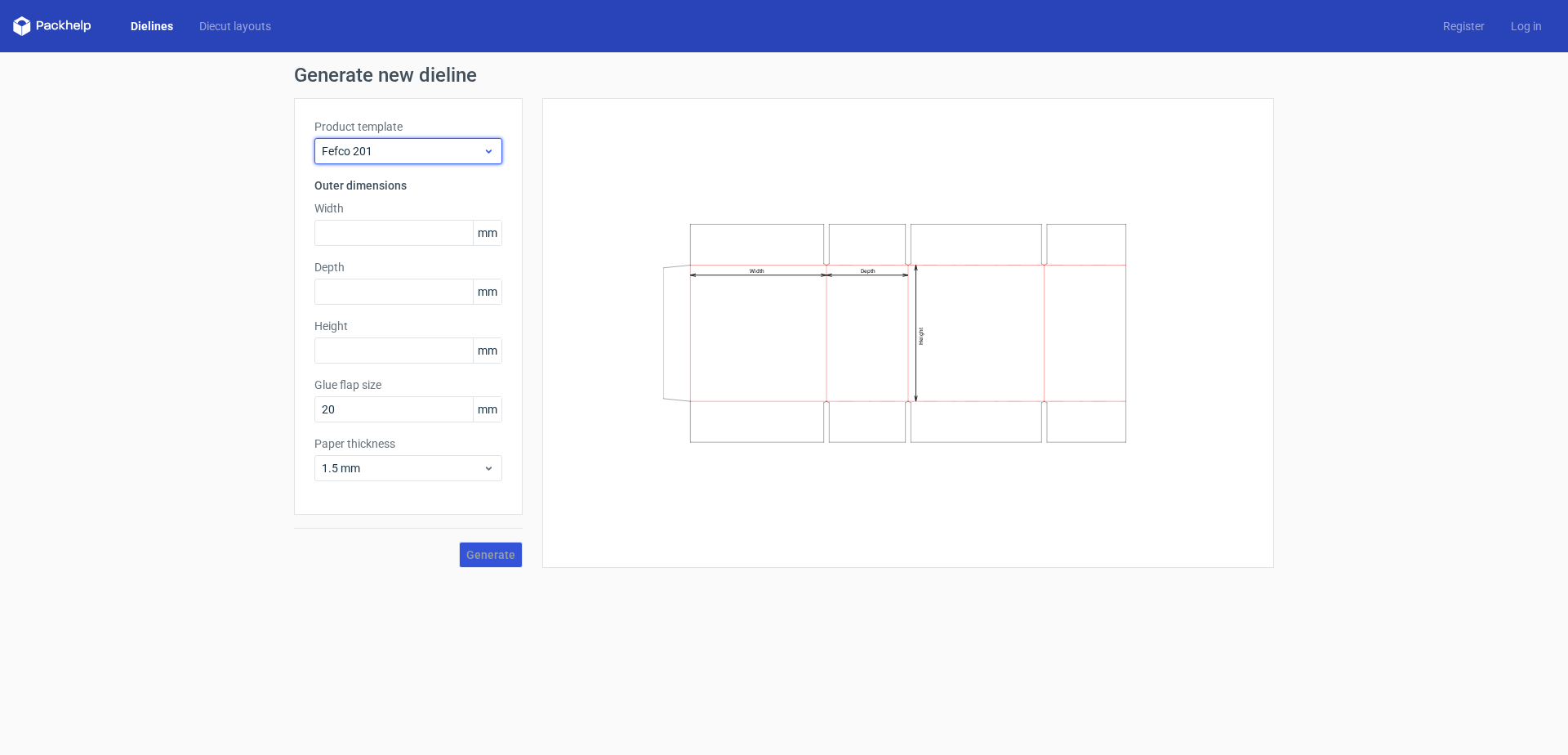
click at [421, 154] on span "Fefco 201" at bounding box center [402, 151] width 161 height 16
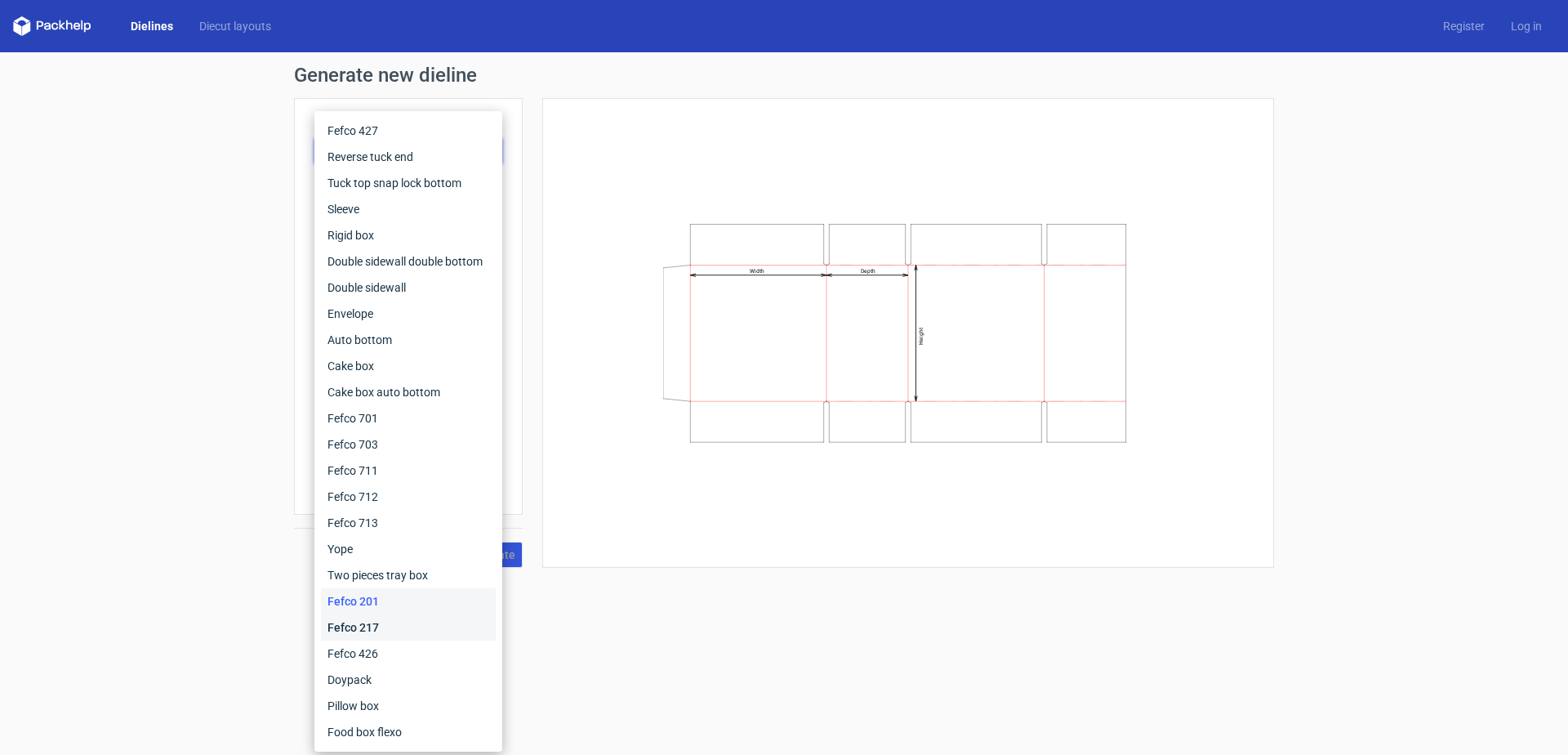
click at [376, 625] on div "Fefco 217" at bounding box center [408, 627] width 175 height 26
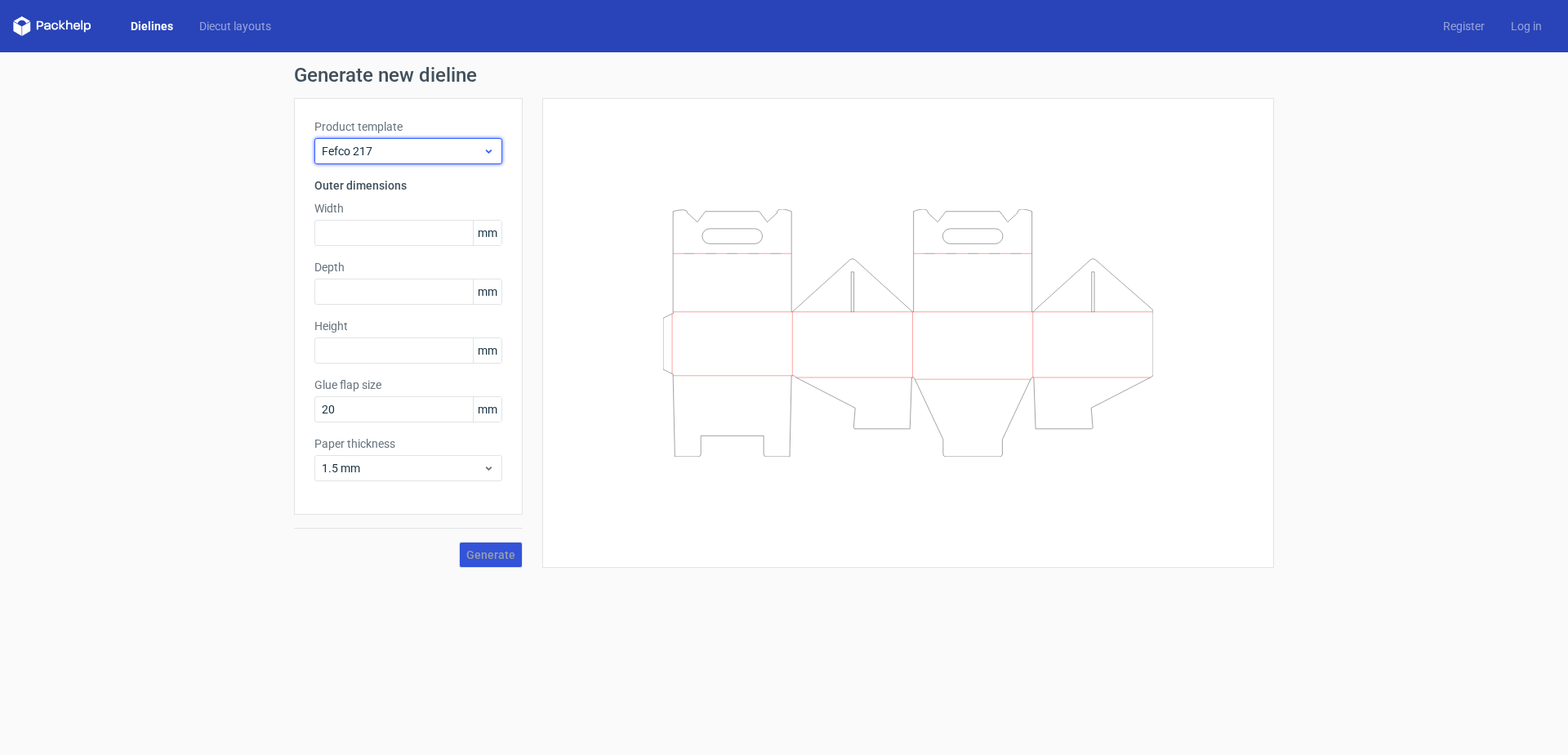
click at [394, 153] on span "Fefco 217" at bounding box center [402, 151] width 161 height 16
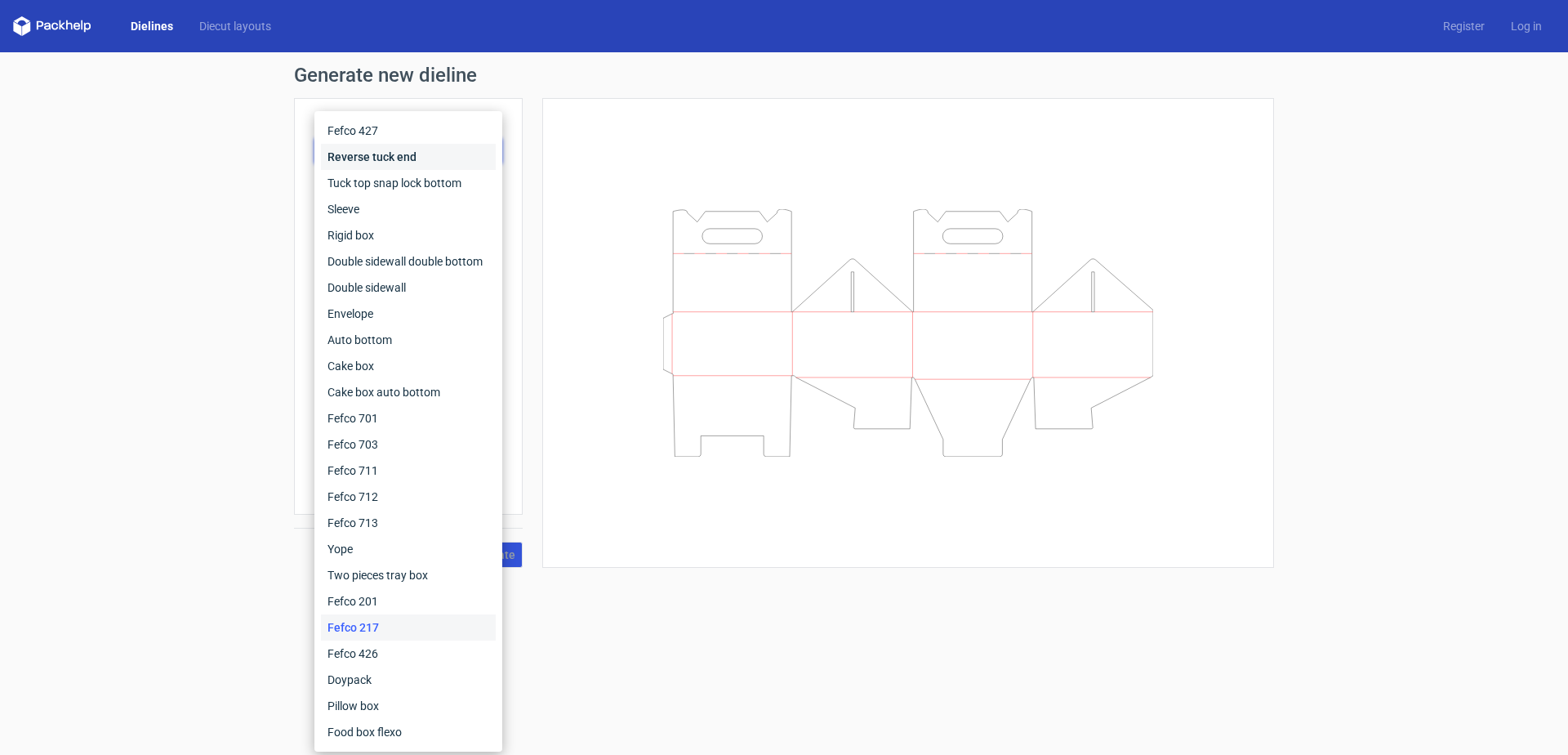
click at [393, 153] on div "Reverse tuck end" at bounding box center [408, 157] width 175 height 26
